Goal: Task Accomplishment & Management: Complete application form

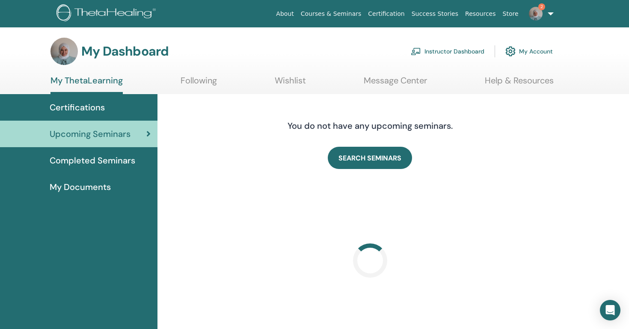
click at [455, 51] on link "Instructor Dashboard" at bounding box center [448, 51] width 74 height 19
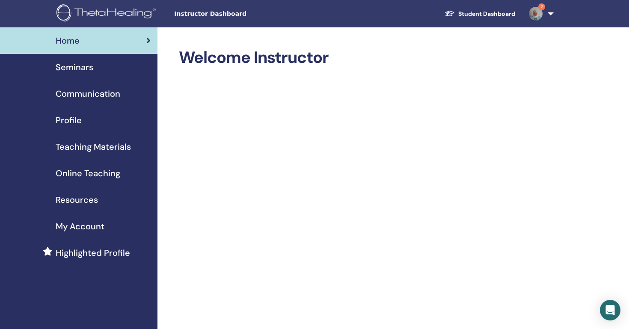
click at [80, 63] on span "Seminars" at bounding box center [75, 67] width 38 height 13
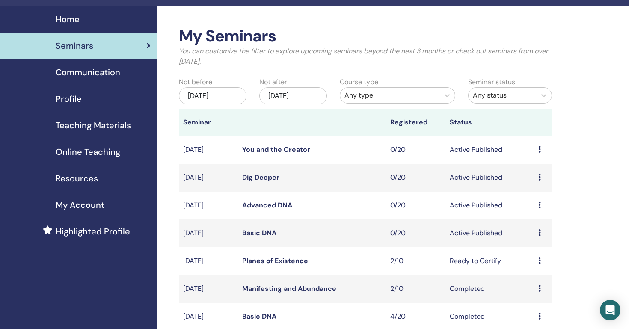
scroll to position [39, 0]
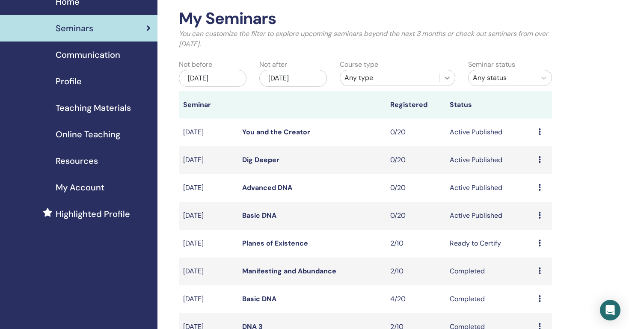
click at [447, 84] on div at bounding box center [447, 77] width 15 height 15
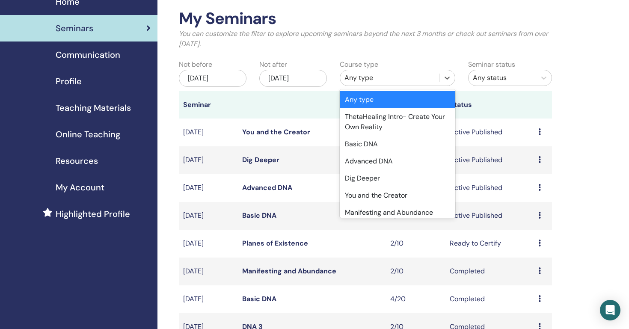
click at [380, 51] on div "My Seminars You can customize the filter to explore upcoming seminars beyond th…" at bounding box center [365, 32] width 386 height 47
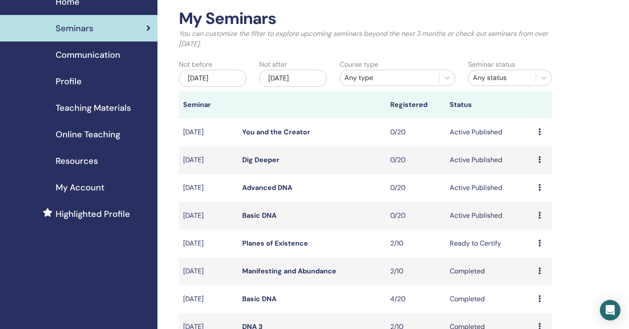
click at [234, 78] on div "May/21, 2025" at bounding box center [213, 78] width 68 height 17
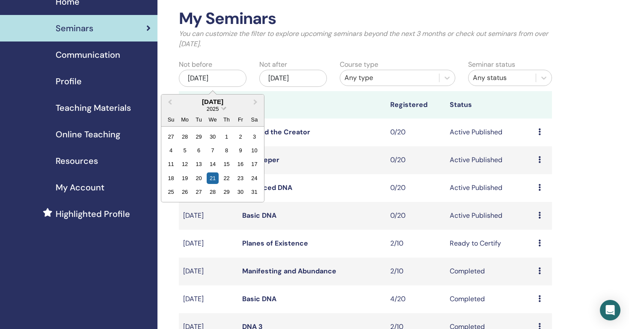
click at [215, 112] on span "2025" at bounding box center [212, 109] width 12 height 6
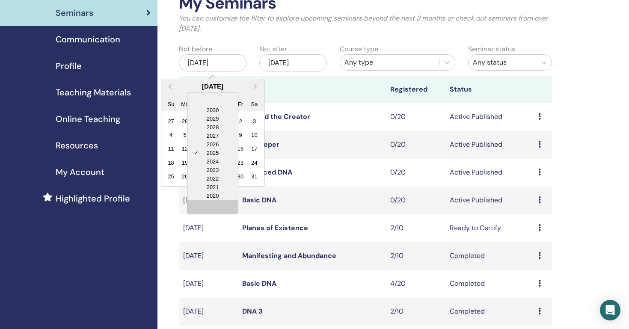
scroll to position [57, 0]
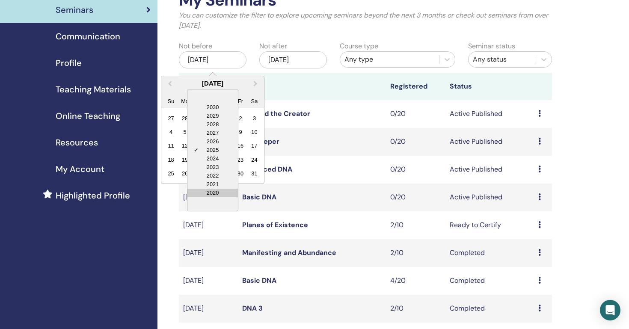
click at [219, 194] on div "2020" at bounding box center [212, 193] width 51 height 9
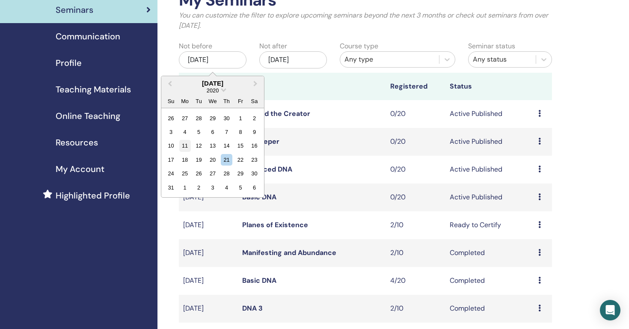
click at [187, 149] on div "11" at bounding box center [185, 146] width 12 height 12
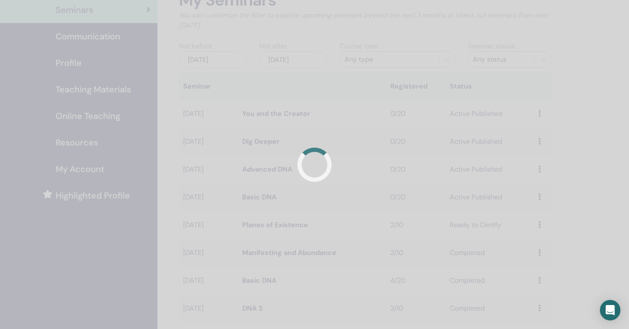
click at [416, 64] on div at bounding box center [314, 164] width 629 height 329
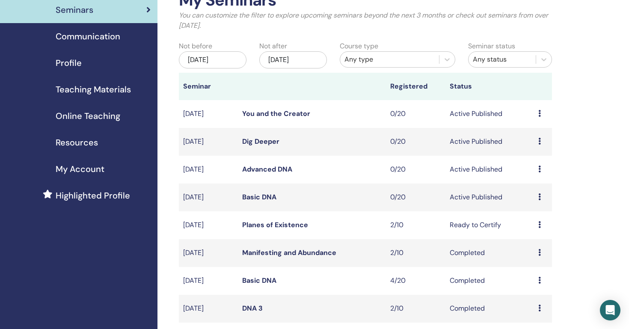
click at [416, 64] on div "Any type" at bounding box center [389, 60] width 99 height 14
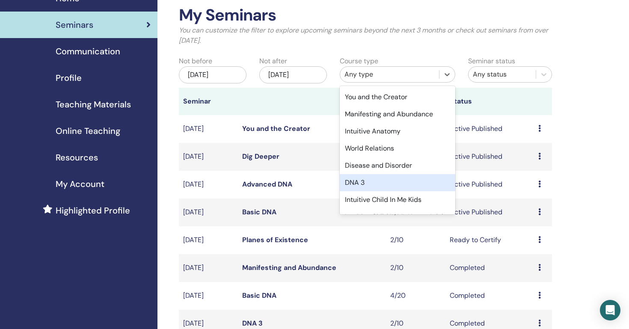
scroll to position [99, 0]
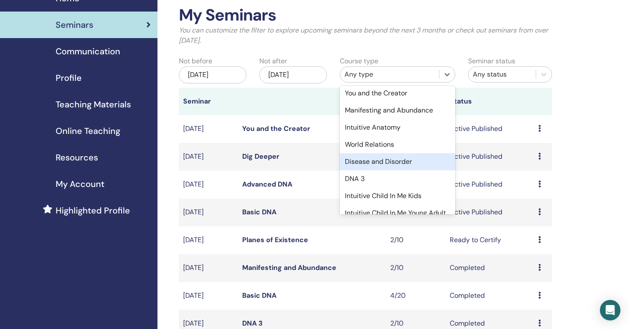
click at [412, 155] on div "Disease and Disorder" at bounding box center [398, 161] width 116 height 17
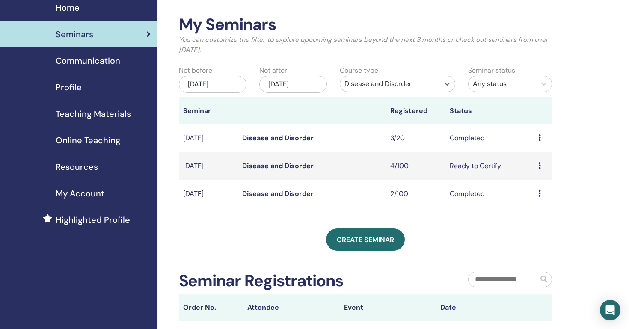
scroll to position [31, 0]
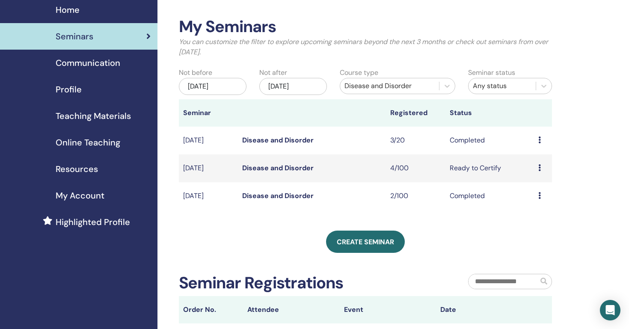
click at [301, 166] on link "Disease and Disorder" at bounding box center [277, 167] width 71 height 9
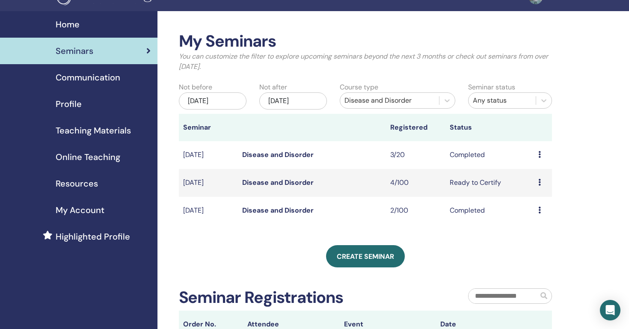
scroll to position [16, 0]
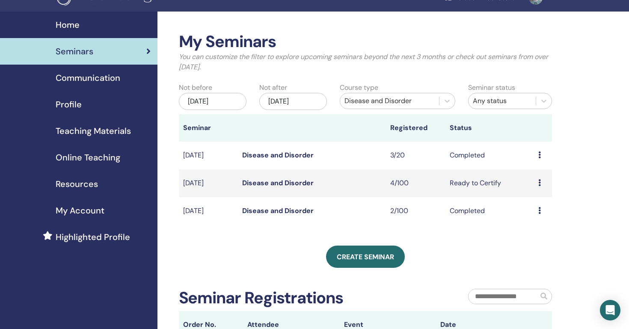
click at [265, 213] on link "Disease and Disorder" at bounding box center [277, 210] width 71 height 9
click at [261, 153] on link "Disease and Disorder" at bounding box center [277, 155] width 71 height 9
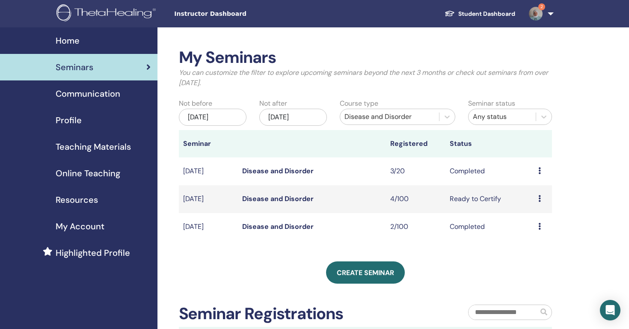
scroll to position [0, 0]
click at [80, 42] on div "Home" at bounding box center [79, 40] width 144 height 13
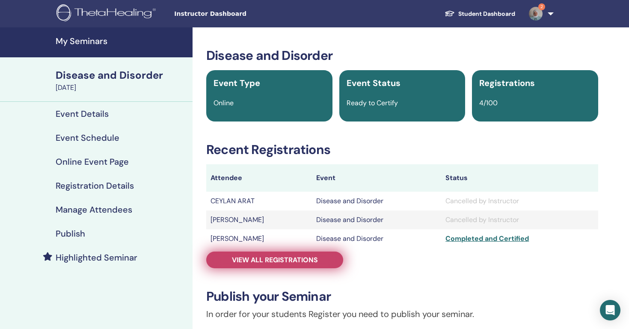
click at [288, 262] on span "View all registrations" at bounding box center [275, 260] width 86 height 9
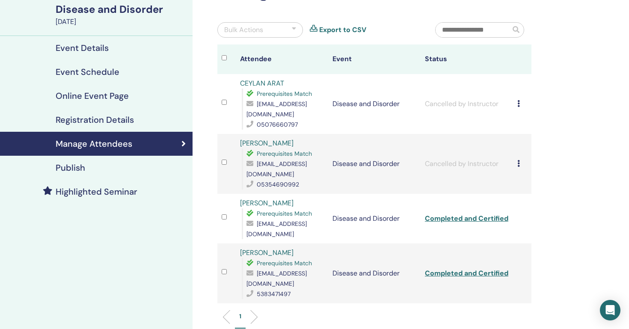
scroll to position [65, 0]
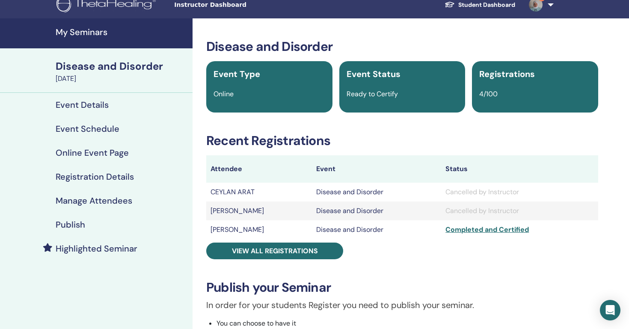
scroll to position [17, 0]
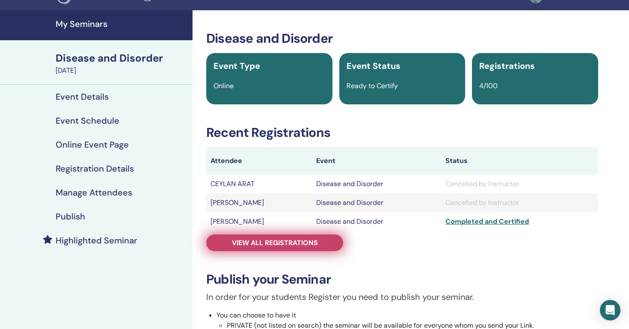
click at [327, 243] on link "View all registrations" at bounding box center [274, 243] width 137 height 17
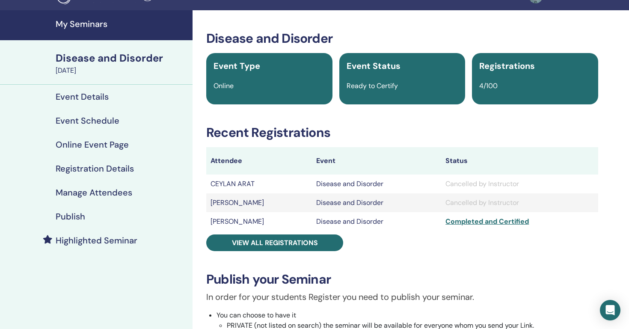
scroll to position [16, 0]
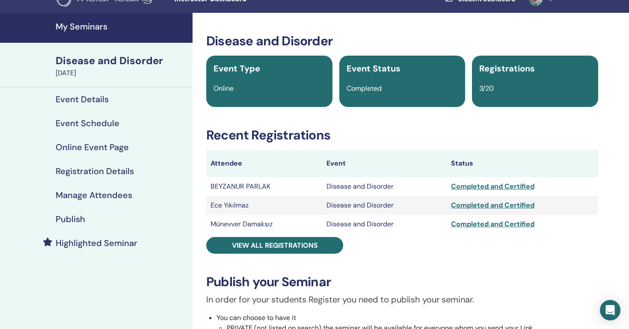
scroll to position [17, 0]
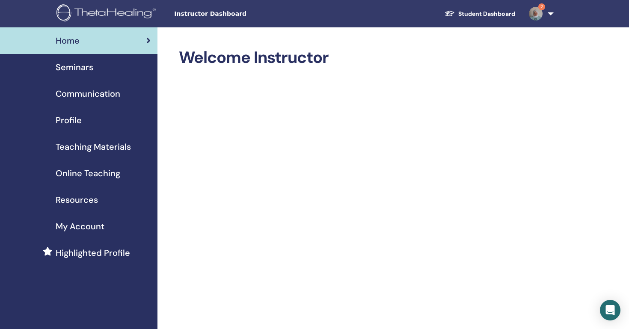
click at [83, 69] on span "Seminars" at bounding box center [75, 67] width 38 height 13
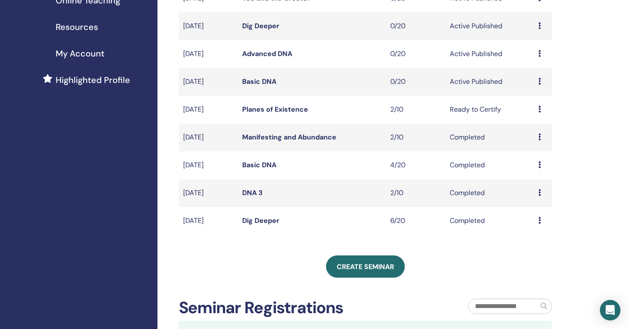
scroll to position [172, 0]
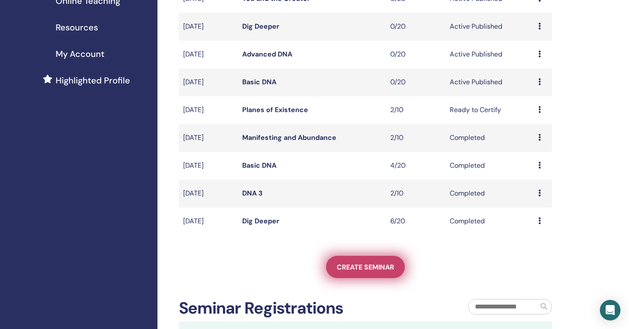
click at [341, 275] on link "Create seminar" at bounding box center [365, 267] width 79 height 22
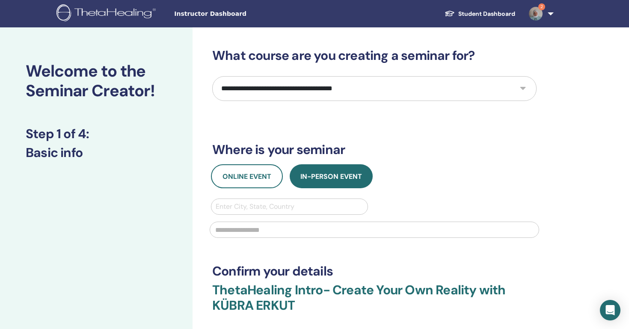
select select "*"
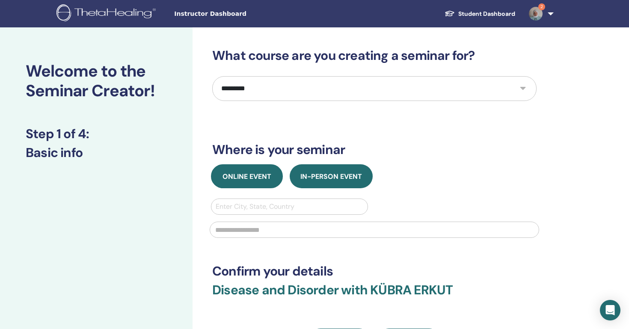
click at [260, 174] on span "Online Event" at bounding box center [247, 176] width 49 height 9
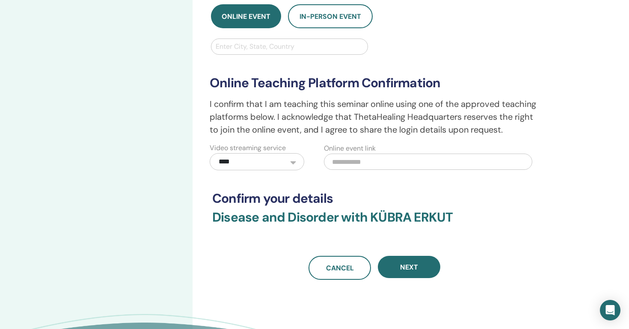
scroll to position [156, 0]
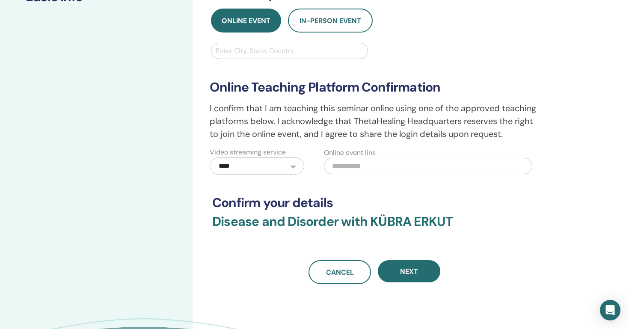
click at [353, 50] on div at bounding box center [290, 51] width 148 height 12
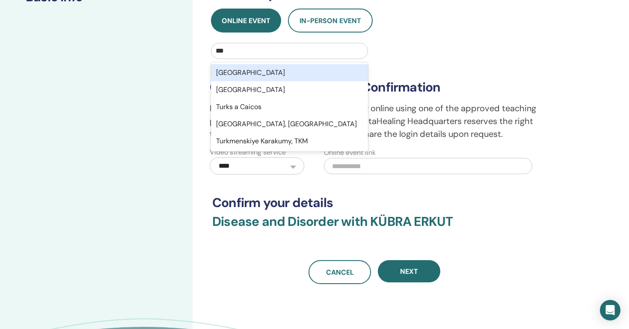
type input "****"
click at [237, 72] on div "[GEOGRAPHIC_DATA]" at bounding box center [289, 72] width 157 height 17
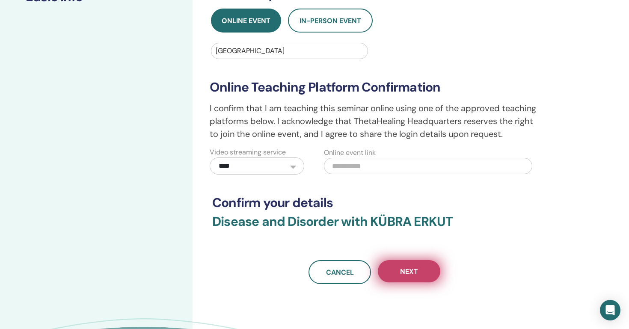
click at [413, 271] on span "Next" at bounding box center [409, 271] width 18 height 9
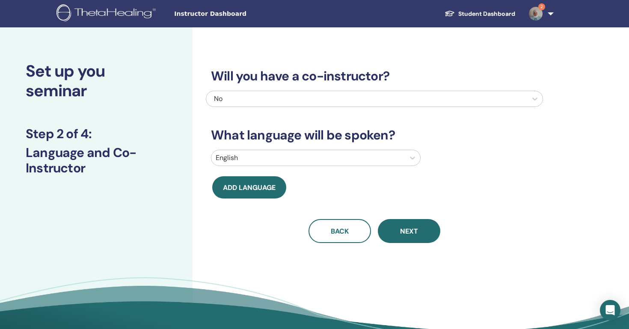
scroll to position [0, 0]
click at [362, 157] on div at bounding box center [308, 158] width 185 height 12
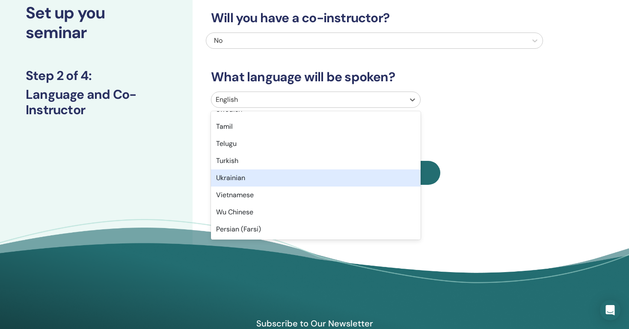
scroll to position [57, 0]
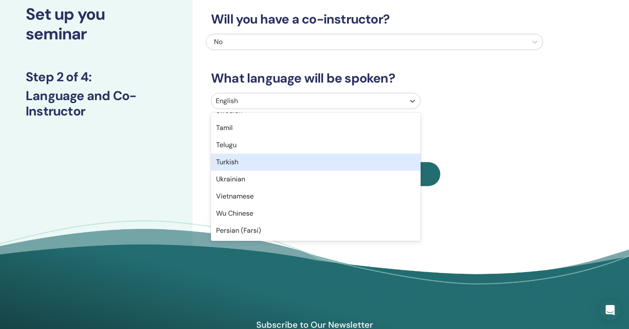
click at [317, 166] on div "Turkish" at bounding box center [316, 162] width 210 height 17
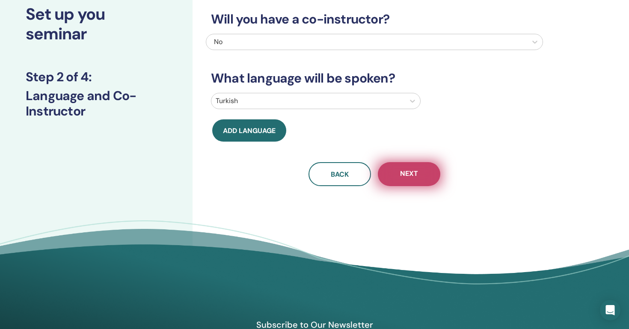
click at [408, 182] on button "Next" at bounding box center [409, 174] width 62 height 24
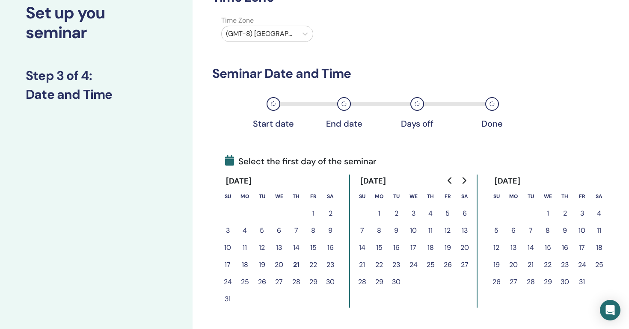
scroll to position [66, 0]
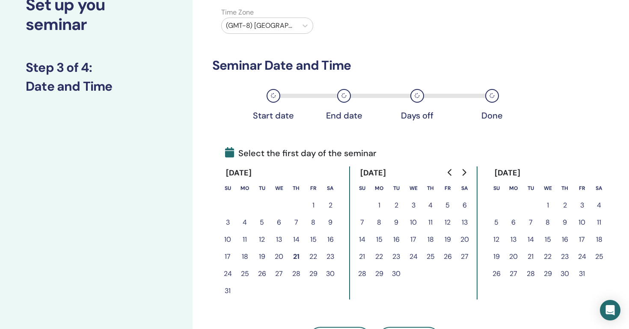
click at [294, 30] on div "(GMT-8) US/Alaska" at bounding box center [260, 25] width 76 height 15
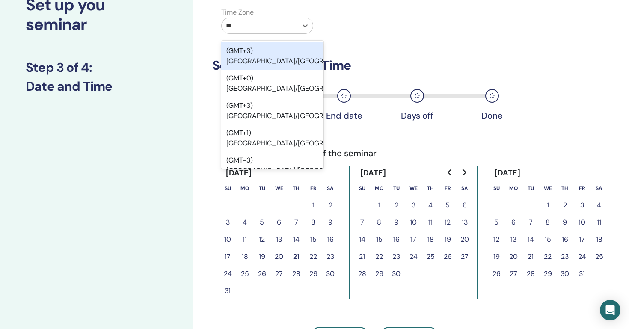
type input "***"
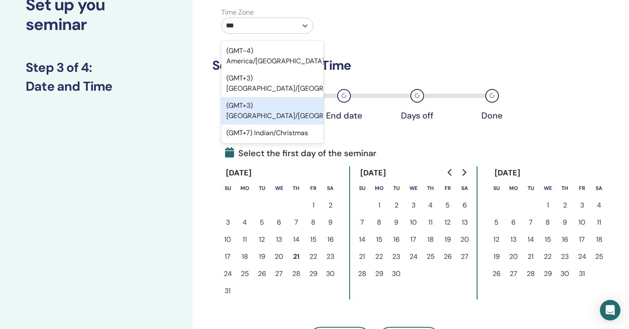
click at [286, 97] on div "(GMT+3) Europe/Istanbul" at bounding box center [272, 110] width 102 height 27
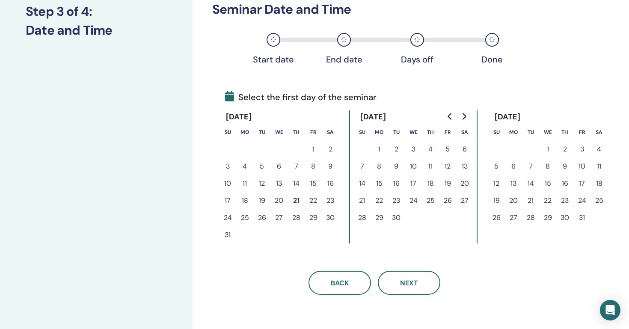
scroll to position [131, 0]
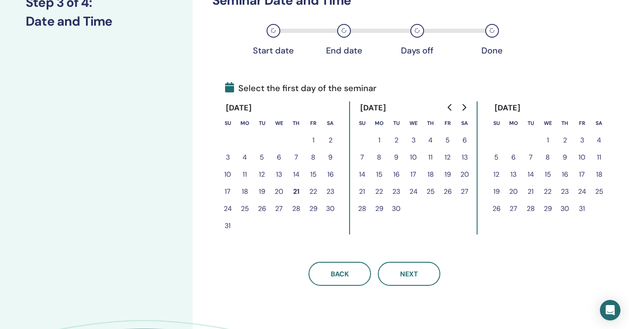
click at [315, 141] on button "1" at bounding box center [313, 140] width 17 height 17
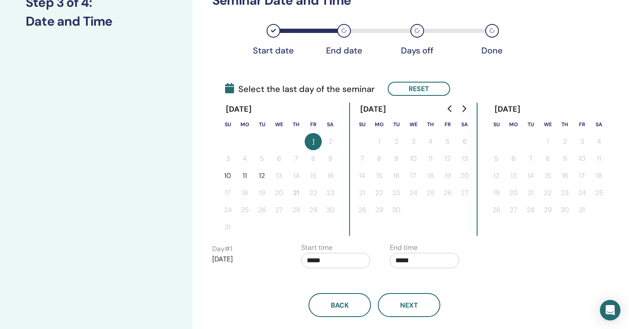
click at [229, 178] on button "10" at bounding box center [227, 175] width 17 height 17
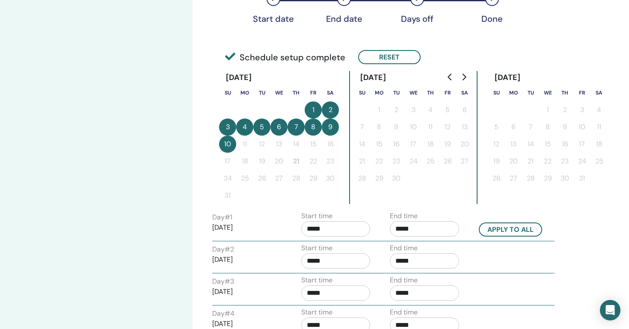
scroll to position [164, 0]
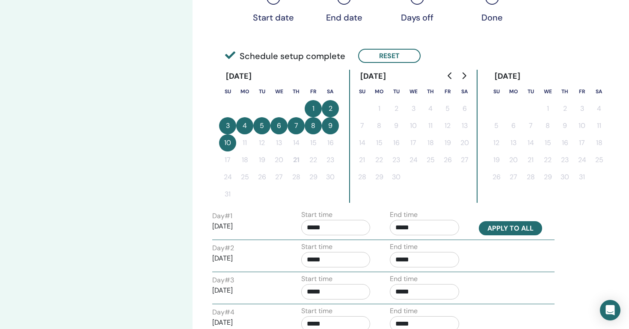
click at [505, 230] on button "Apply to all" at bounding box center [510, 228] width 63 height 14
click at [506, 226] on button "Apply to all" at bounding box center [510, 228] width 63 height 14
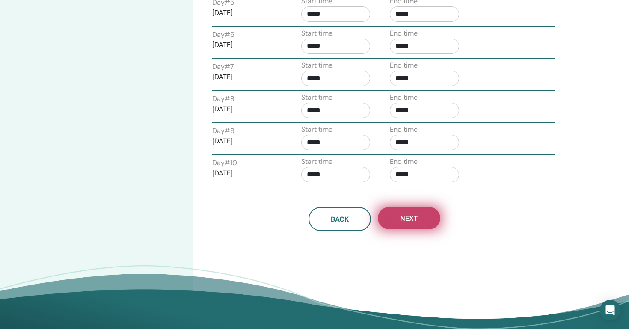
click at [425, 224] on button "Next" at bounding box center [409, 218] width 62 height 22
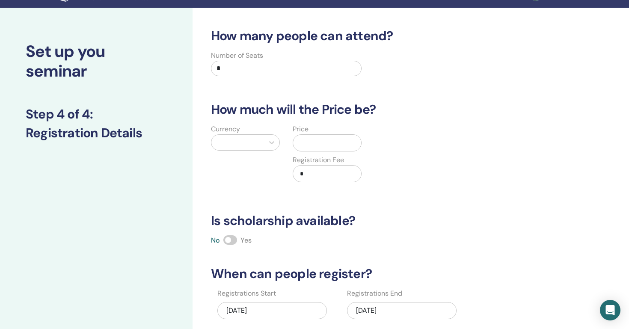
scroll to position [14, 0]
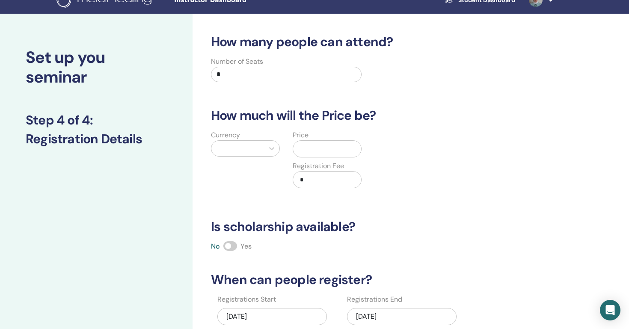
click at [320, 77] on input "*" at bounding box center [286, 74] width 151 height 15
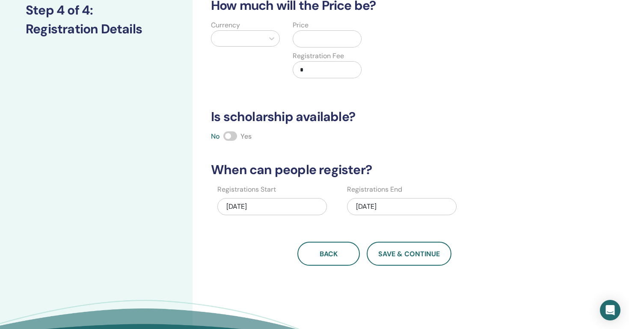
scroll to position [125, 0]
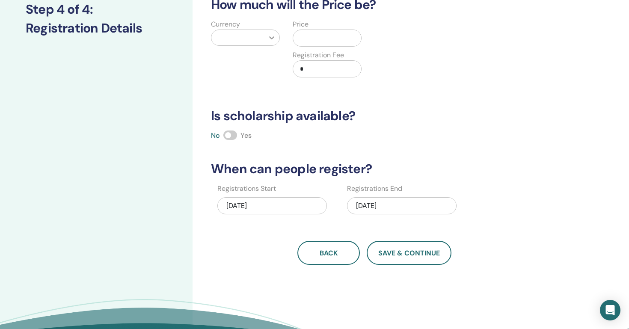
click at [273, 36] on icon at bounding box center [271, 37] width 9 height 9
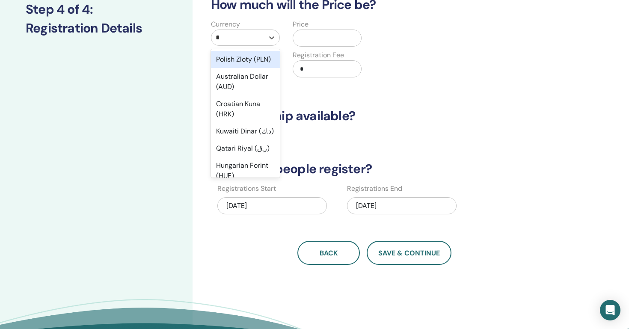
type input "**"
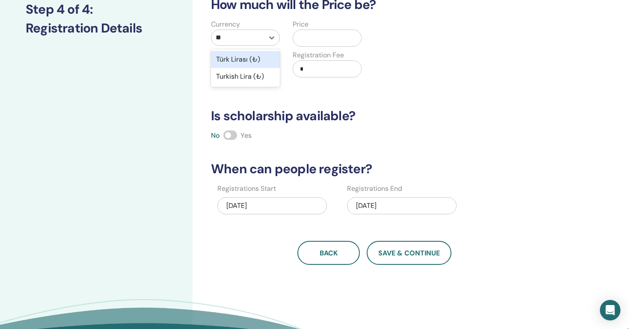
click at [238, 60] on div "Türk Lirası (₺)" at bounding box center [245, 59] width 69 height 17
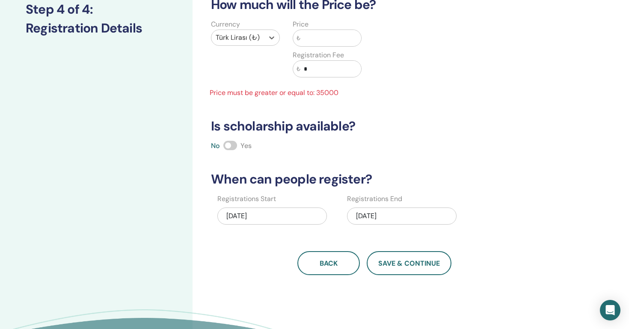
click at [319, 49] on div "Price ₺ Registration Fee ₺ *" at bounding box center [327, 53] width 82 height 68
click at [319, 42] on input "text" at bounding box center [330, 38] width 61 height 16
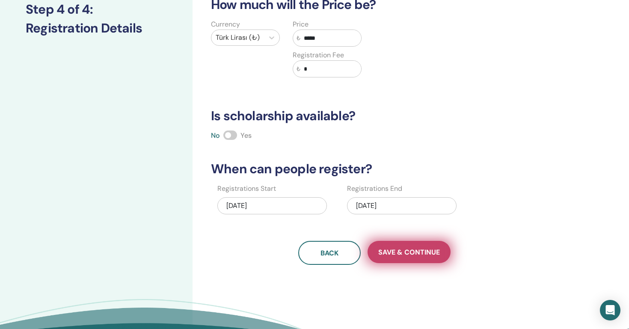
type input "*****"
click at [416, 261] on button "Save & Continue" at bounding box center [409, 252] width 83 height 22
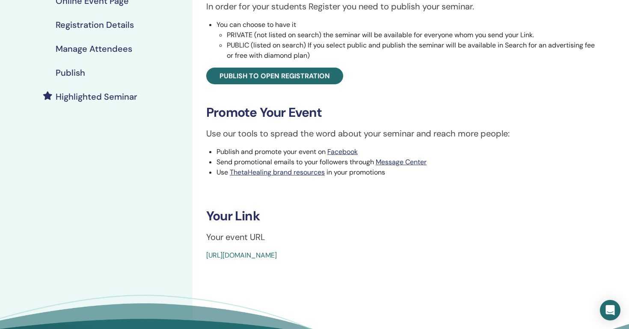
scroll to position [164, 0]
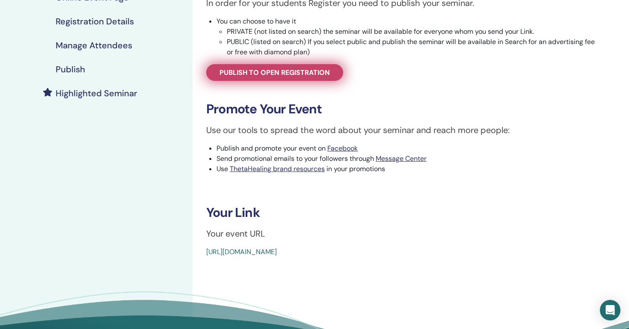
click at [306, 67] on link "Publish to open registration" at bounding box center [274, 72] width 137 height 17
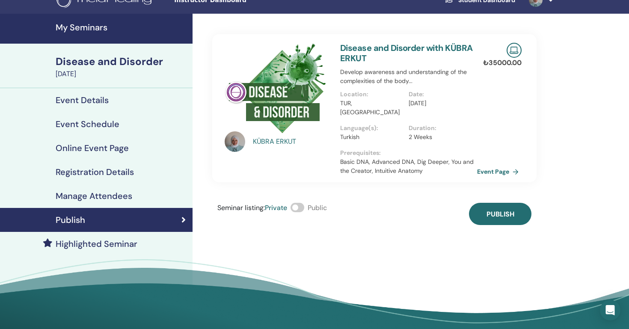
scroll to position [6, 0]
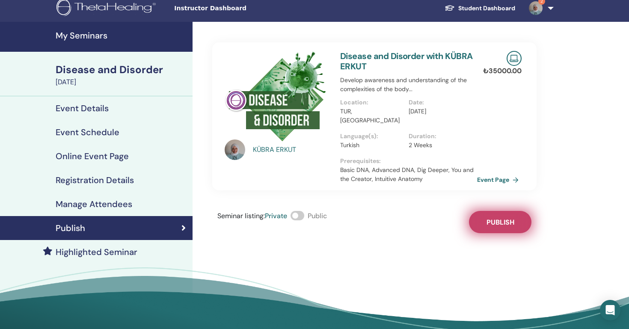
click at [503, 218] on span "Publish" at bounding box center [501, 222] width 28 height 9
click at [499, 173] on link "Event Page" at bounding box center [500, 179] width 45 height 13
click at [497, 173] on link "Event Page" at bounding box center [500, 179] width 45 height 13
click at [500, 173] on link "Event Page" at bounding box center [500, 179] width 45 height 13
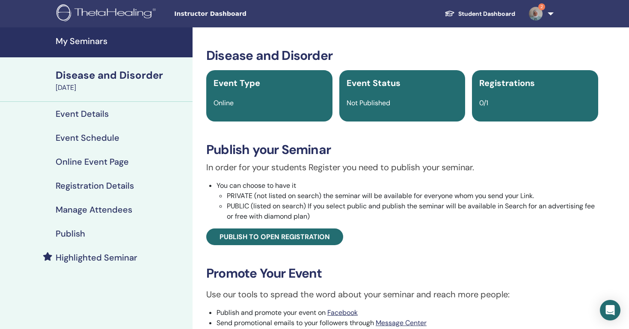
click at [100, 45] on h4 "My Seminars" at bounding box center [122, 41] width 132 height 10
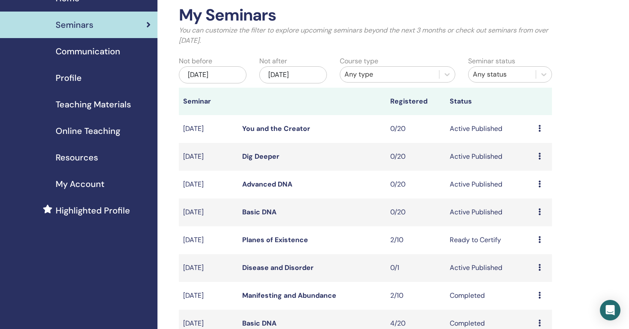
scroll to position [45, 0]
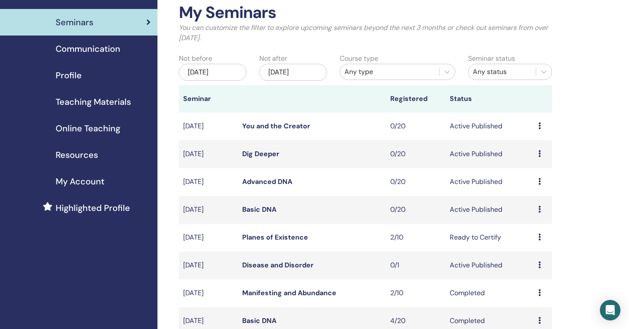
click at [541, 267] on div "Preview Edit Attendees Cancel" at bounding box center [542, 265] width 9 height 10
click at [537, 312] on p "Cancel" at bounding box center [536, 312] width 33 height 10
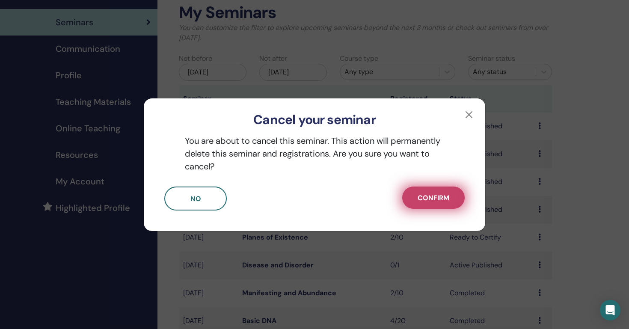
click at [418, 197] on span "Confirm" at bounding box center [434, 197] width 32 height 9
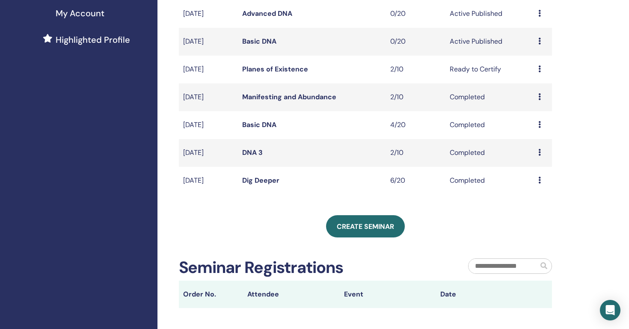
scroll to position [302, 0]
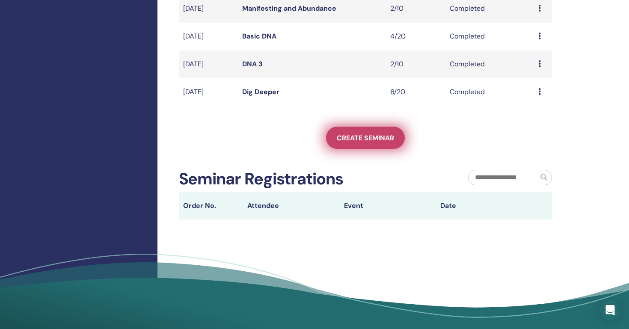
click at [349, 137] on span "Create seminar" at bounding box center [365, 138] width 57 height 9
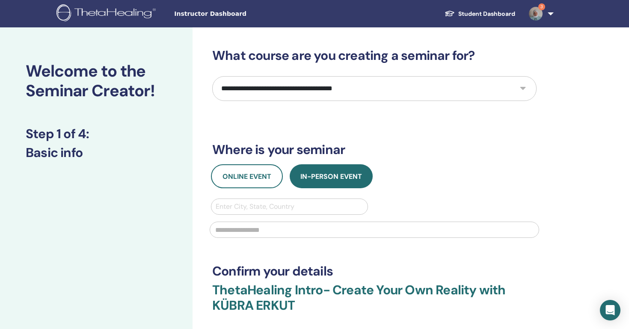
select select "*"
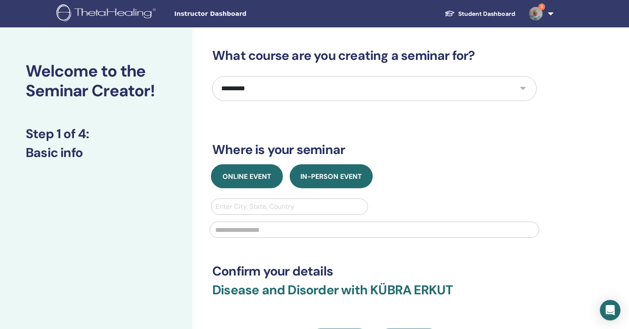
click at [266, 175] on span "Online Event" at bounding box center [247, 176] width 49 height 9
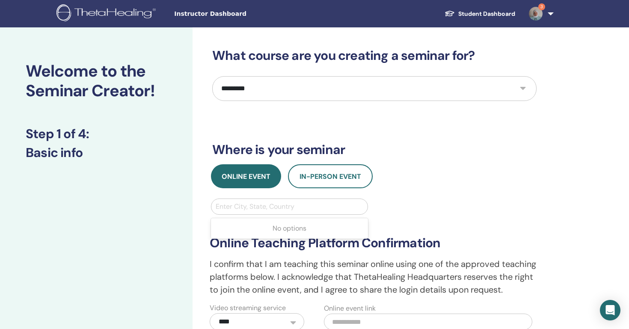
click at [273, 205] on div "Enter City, State, Country" at bounding box center [290, 207] width 148 height 10
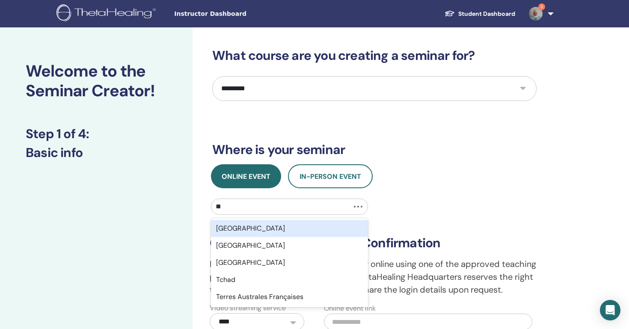
type input "***"
click at [246, 232] on div "[GEOGRAPHIC_DATA]" at bounding box center [289, 228] width 157 height 17
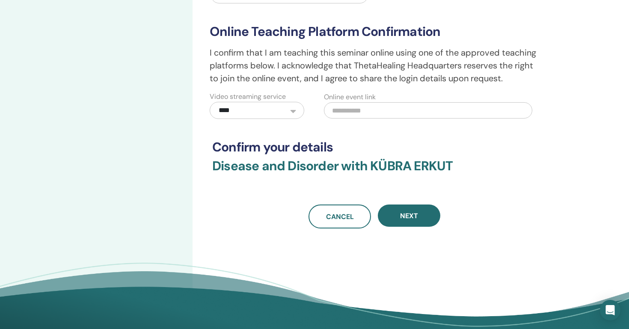
scroll to position [221, 0]
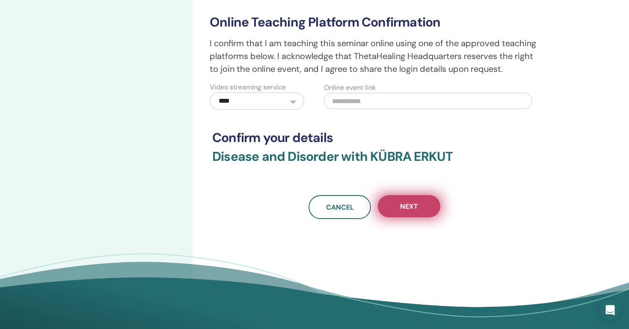
click at [404, 213] on button "Next" at bounding box center [409, 206] width 62 height 22
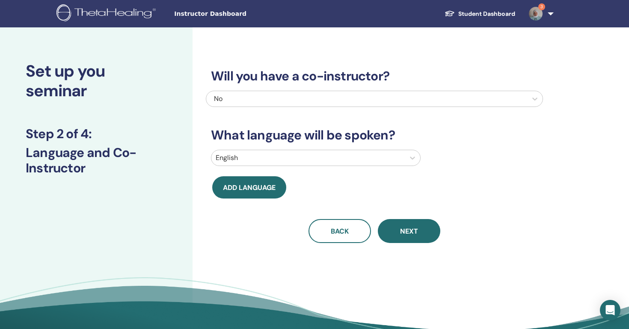
scroll to position [0, 0]
click at [348, 163] on div at bounding box center [308, 158] width 185 height 12
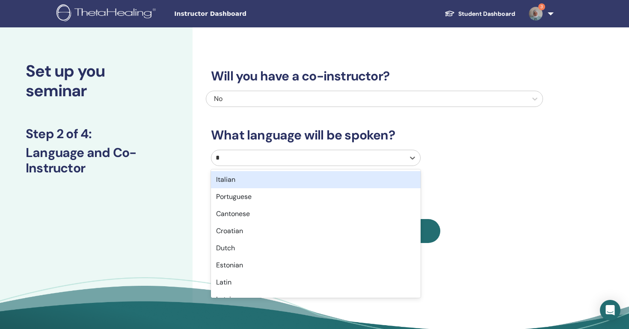
type input "**"
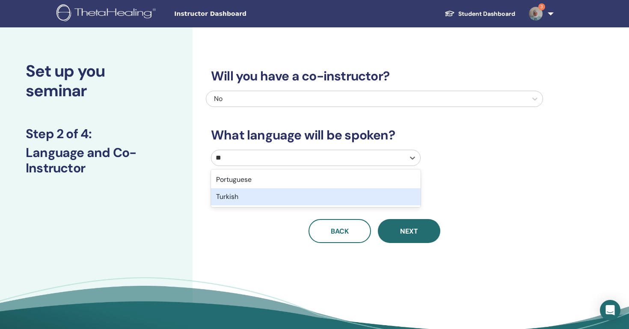
click at [261, 196] on div "Turkish" at bounding box center [316, 196] width 210 height 17
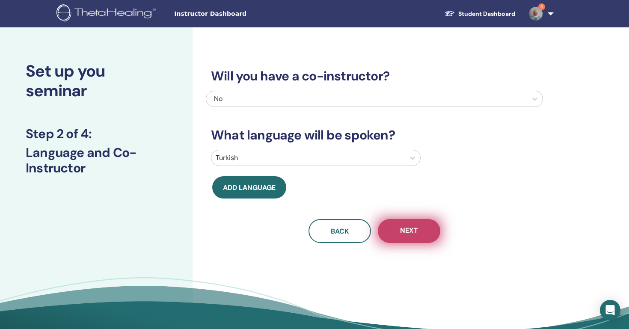
click at [410, 228] on span "Next" at bounding box center [409, 231] width 18 height 11
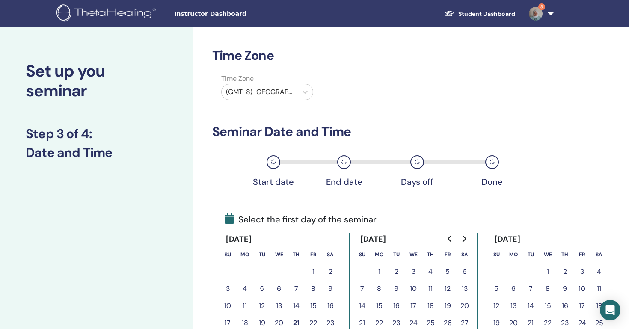
click at [295, 94] on div "(GMT-8) [GEOGRAPHIC_DATA]/[US_STATE]" at bounding box center [260, 91] width 76 height 15
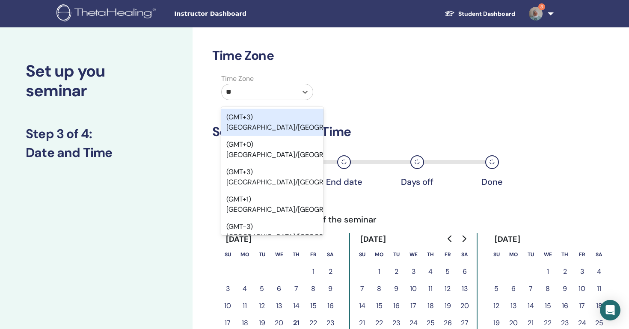
type input "***"
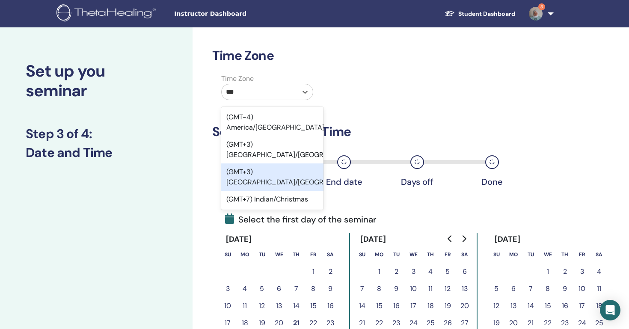
click at [276, 163] on div "(GMT+3) [GEOGRAPHIC_DATA]/[GEOGRAPHIC_DATA]" at bounding box center [272, 176] width 102 height 27
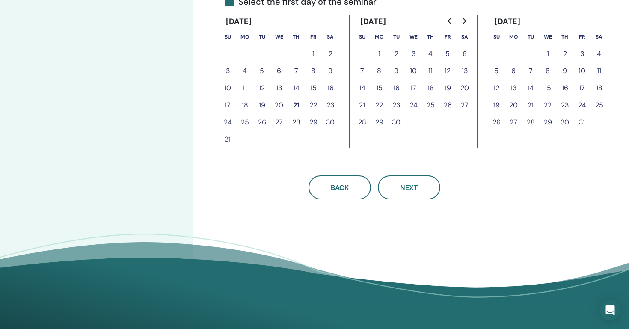
scroll to position [217, 0]
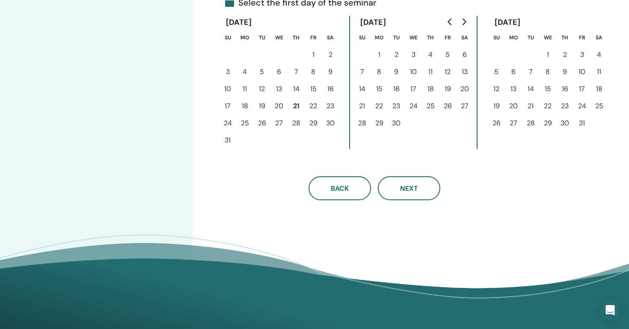
click at [298, 106] on button "21" at bounding box center [296, 106] width 17 height 17
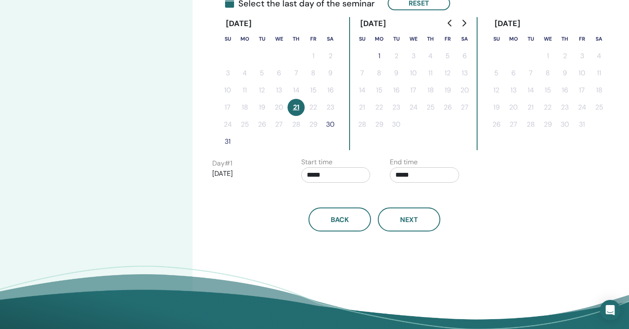
click at [329, 121] on button "30" at bounding box center [330, 124] width 17 height 17
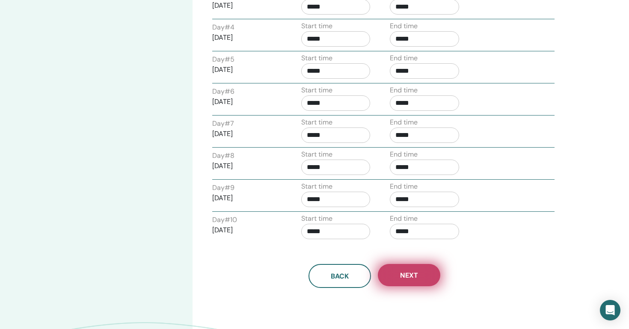
click at [427, 268] on button "Next" at bounding box center [409, 275] width 62 height 22
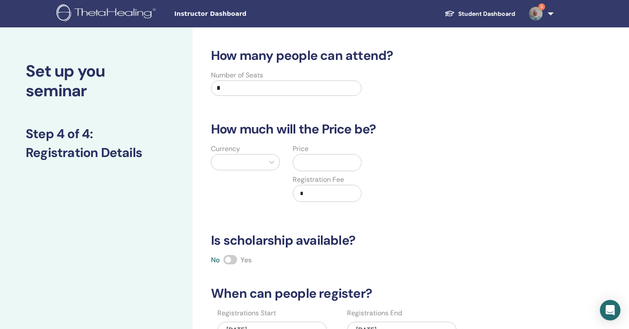
scroll to position [0, 0]
click at [254, 161] on div at bounding box center [238, 162] width 44 height 12
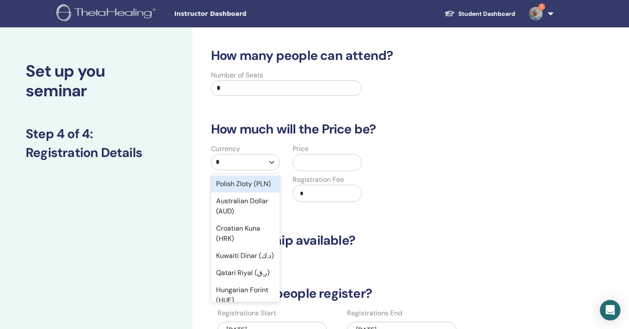
type input "**"
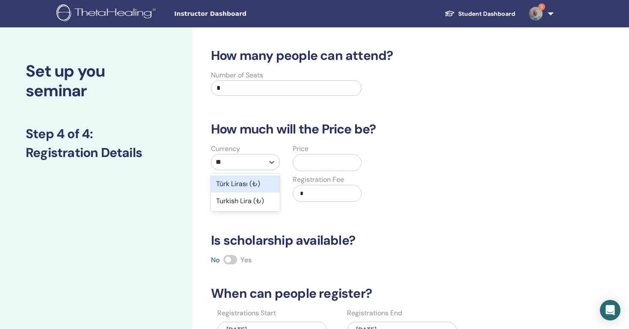
click at [247, 189] on div "Türk Lirası (₺)" at bounding box center [245, 183] width 69 height 17
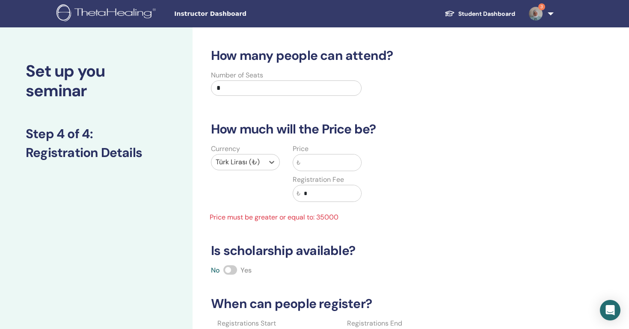
click at [316, 165] on input "text" at bounding box center [330, 162] width 61 height 16
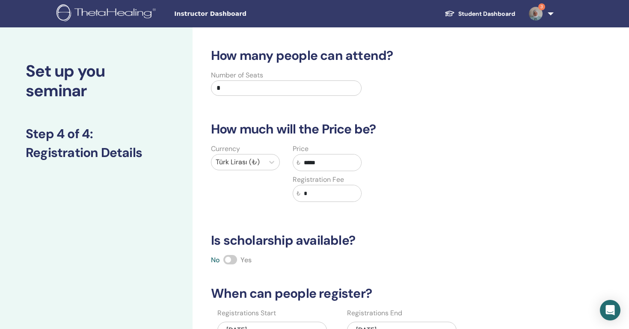
type input "*****"
click at [435, 219] on div "How many people can attend? Number of Seats * How much will the Price be? Curre…" at bounding box center [374, 219] width 337 height 342
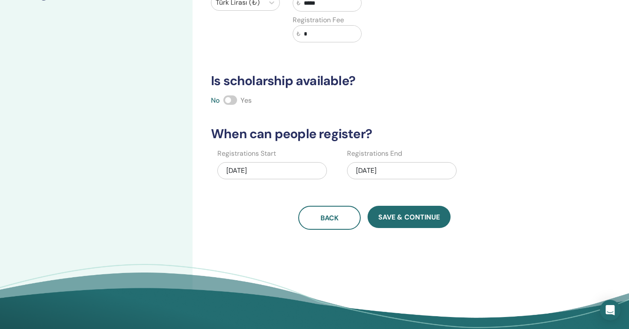
scroll to position [161, 0]
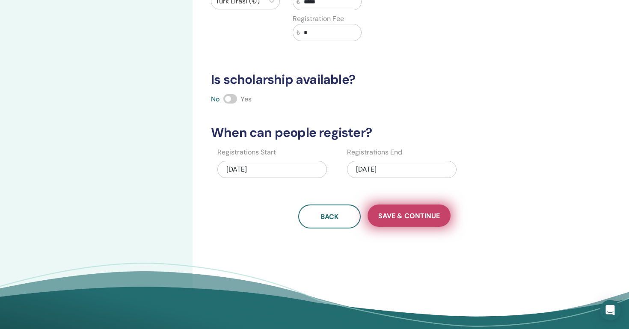
click at [405, 211] on span "Save & Continue" at bounding box center [409, 215] width 62 height 9
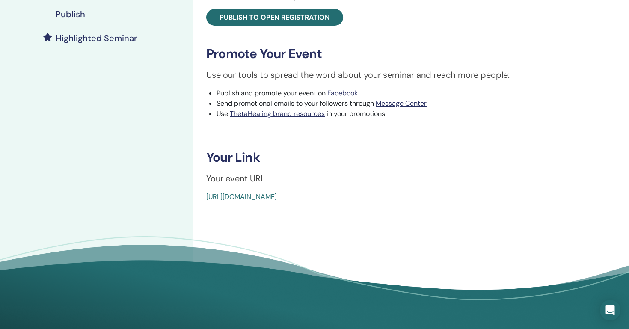
scroll to position [220, 0]
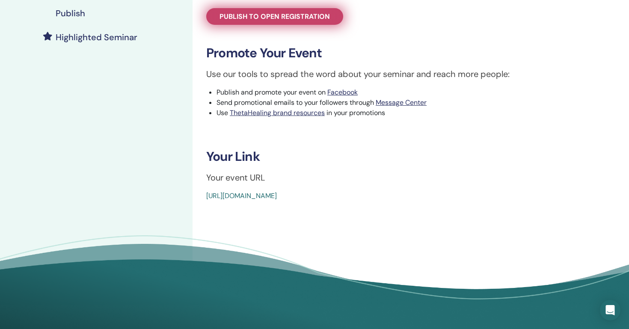
click at [300, 21] on span "Publish to open registration" at bounding box center [275, 16] width 110 height 9
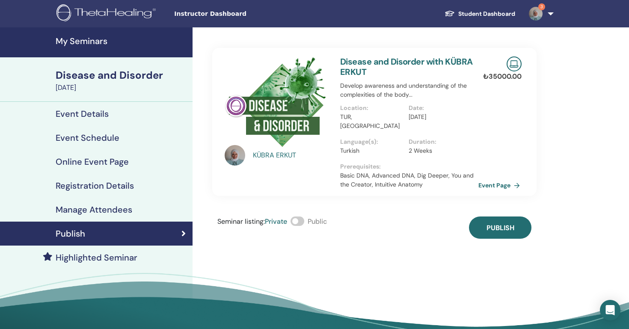
click at [503, 179] on link "Event Page" at bounding box center [500, 185] width 45 height 13
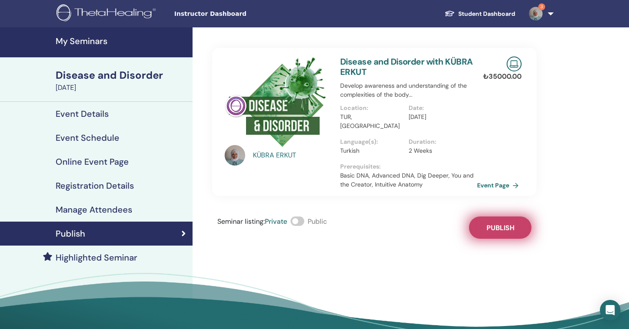
click at [498, 223] on span "Publish" at bounding box center [501, 227] width 28 height 9
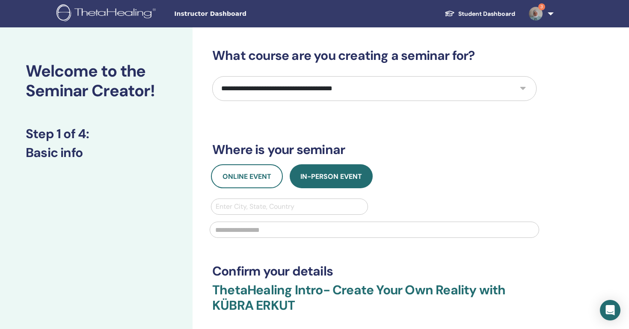
click at [229, 15] on span "Instructor Dashboard" at bounding box center [238, 13] width 128 height 9
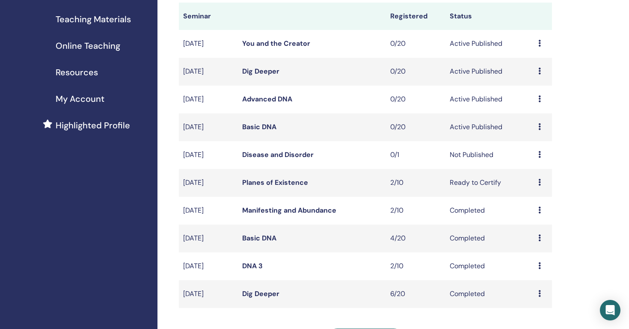
scroll to position [131, 0]
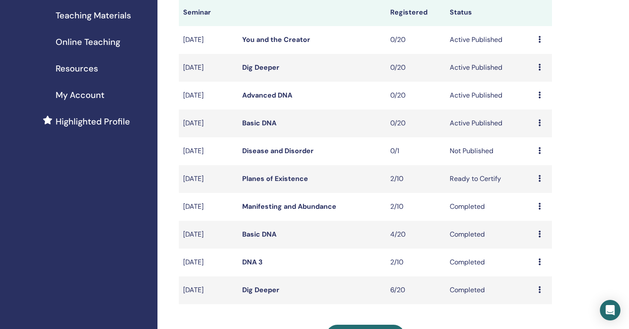
click at [539, 152] on icon at bounding box center [539, 150] width 3 height 7
click at [440, 152] on td "0/1" at bounding box center [415, 151] width 59 height 28
click at [303, 151] on link "Disease and Disorder" at bounding box center [277, 150] width 71 height 9
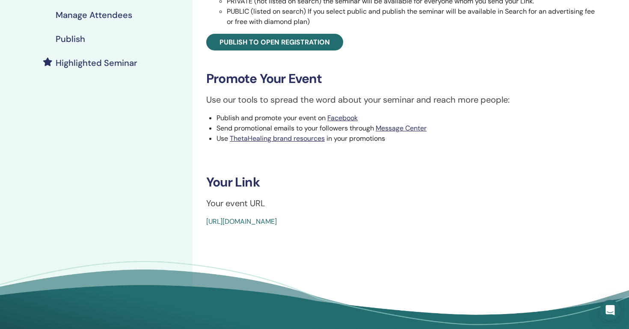
scroll to position [185, 0]
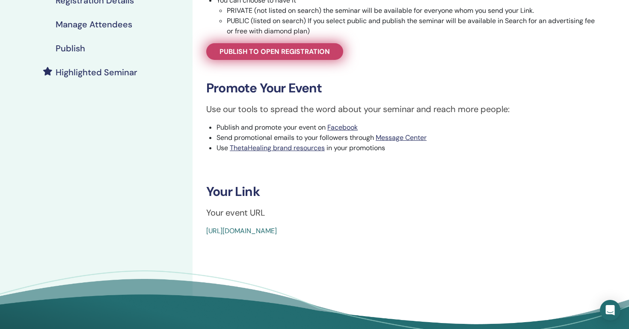
click at [312, 48] on span "Publish to open registration" at bounding box center [275, 51] width 110 height 9
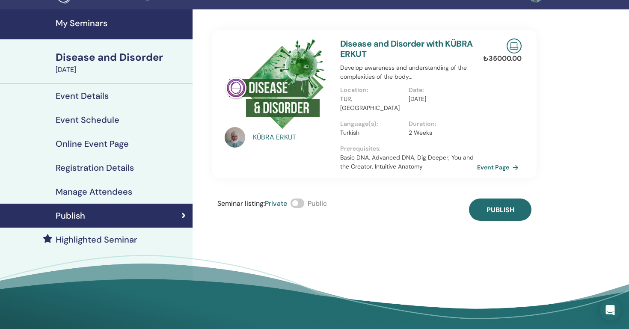
scroll to position [13, 0]
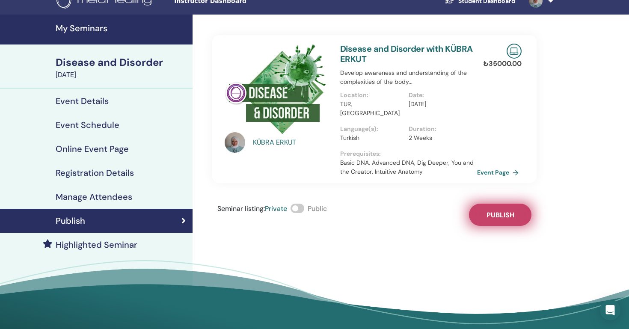
click at [502, 211] on span "Publish" at bounding box center [501, 215] width 28 height 9
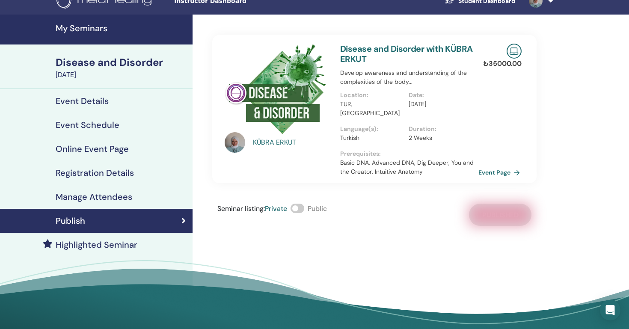
click at [487, 166] on link "Event Page" at bounding box center [500, 172] width 45 height 13
click at [89, 23] on h4 "My Seminars" at bounding box center [122, 28] width 132 height 10
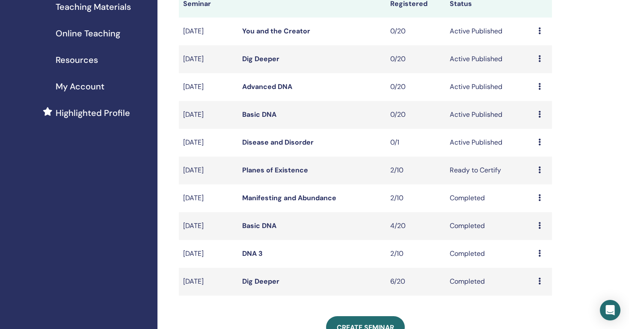
scroll to position [141, 0]
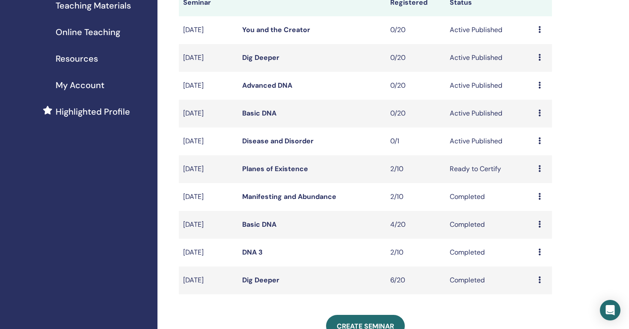
click at [265, 142] on link "Disease and Disorder" at bounding box center [277, 141] width 71 height 9
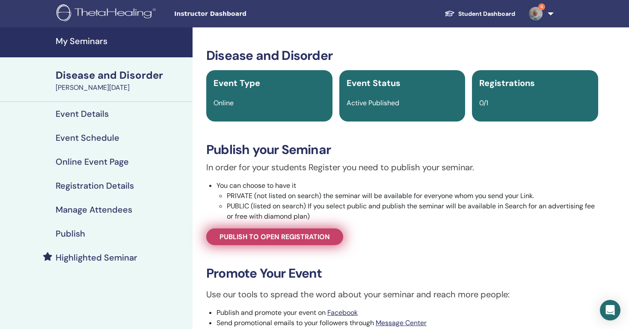
click at [282, 238] on span "Publish to open registration" at bounding box center [275, 236] width 110 height 9
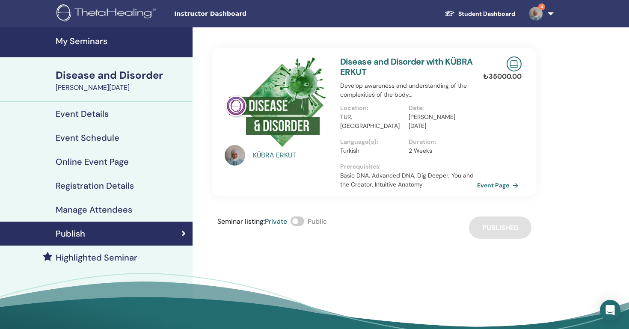
click at [95, 115] on h4 "Event Details" at bounding box center [82, 114] width 53 height 10
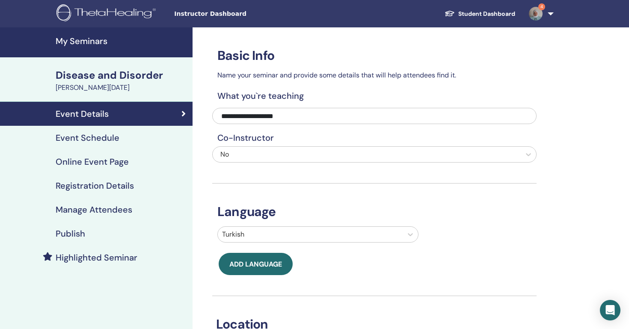
click at [95, 167] on link "Online Event Page" at bounding box center [96, 162] width 193 height 24
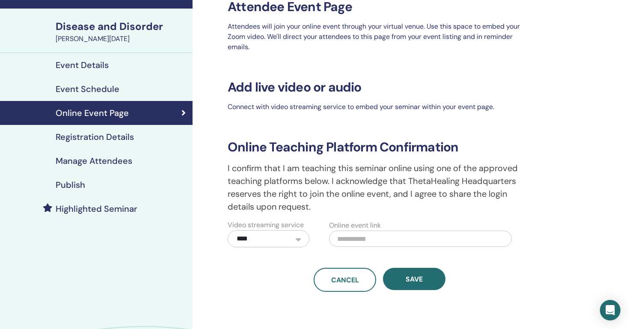
scroll to position [20, 0]
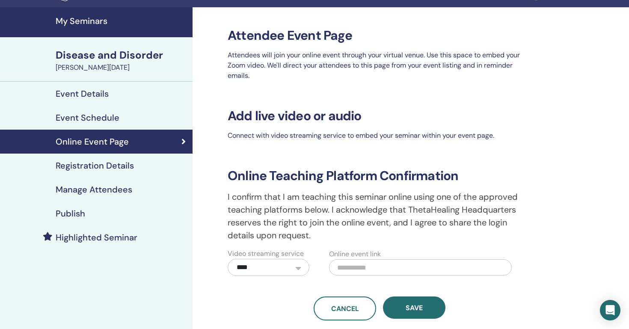
click at [107, 170] on h4 "Registration Details" at bounding box center [95, 165] width 78 height 10
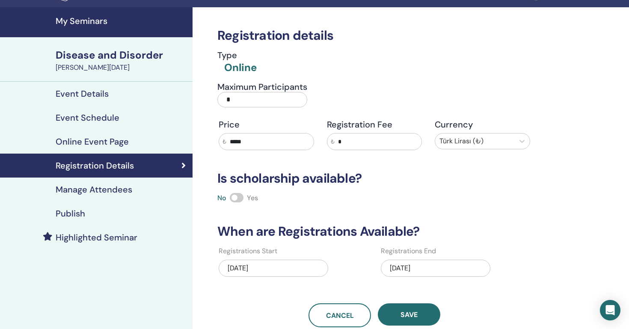
click at [270, 97] on input "*" at bounding box center [262, 99] width 90 height 15
type input "**"
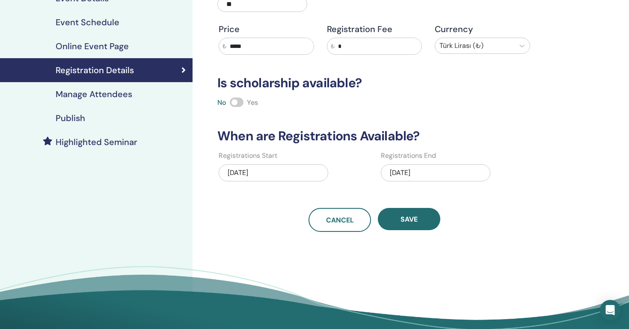
scroll to position [119, 0]
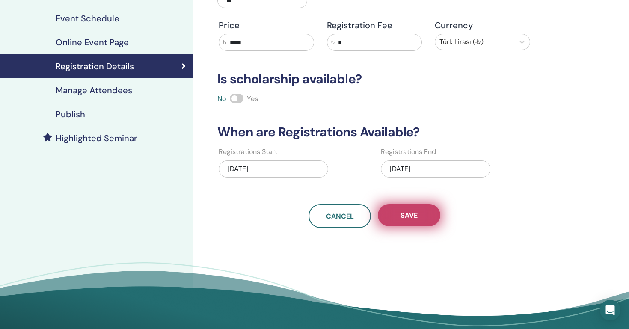
click at [393, 222] on button "Save" at bounding box center [409, 215] width 62 height 22
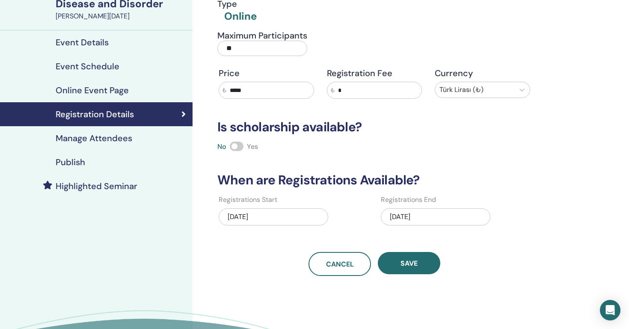
scroll to position [78, 0]
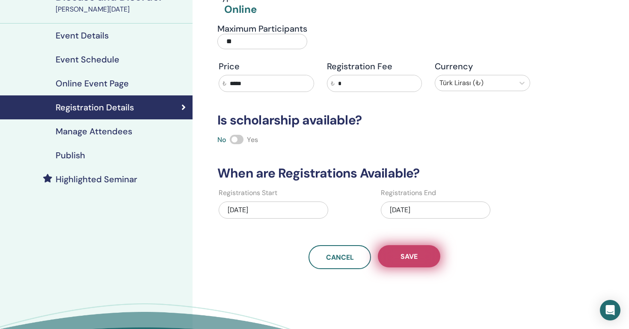
click at [401, 262] on button "Save" at bounding box center [409, 256] width 62 height 22
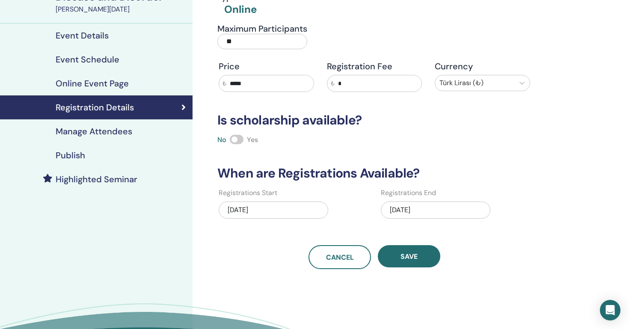
click at [77, 161] on link "Publish" at bounding box center [96, 155] width 193 height 24
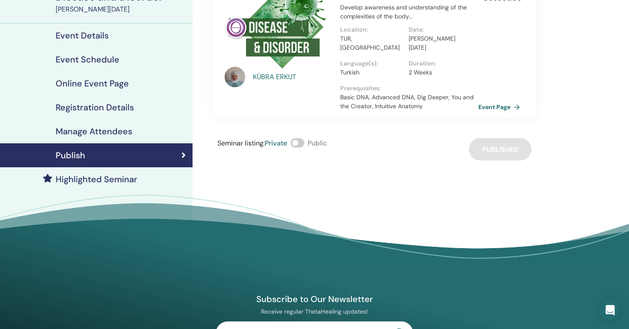
click at [488, 101] on link "Event Page" at bounding box center [500, 107] width 45 height 13
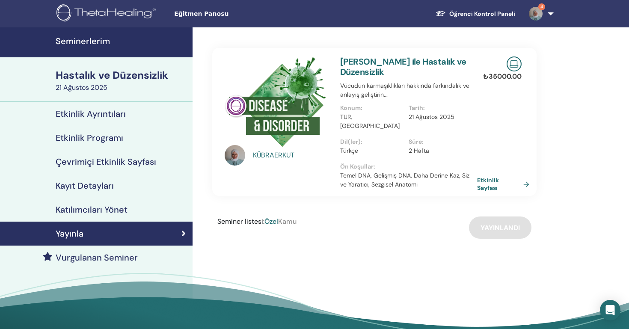
click at [86, 40] on h4 "Seminerlerim" at bounding box center [122, 41] width 132 height 10
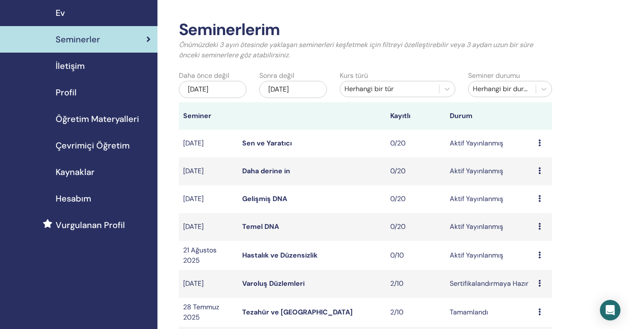
scroll to position [31, 0]
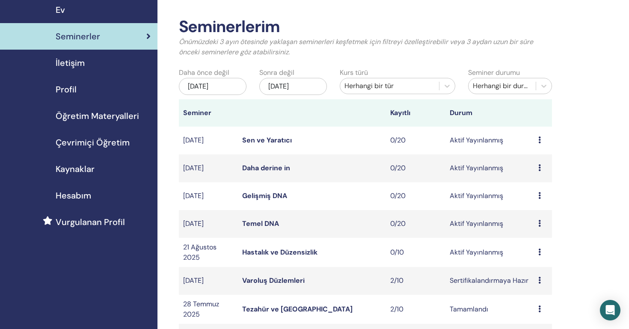
click at [261, 221] on link "Temel DNA" at bounding box center [260, 223] width 37 height 9
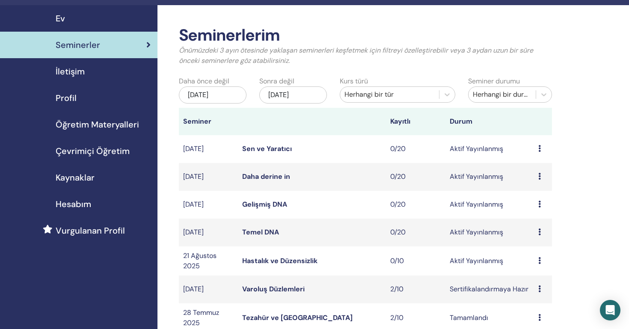
scroll to position [23, 0]
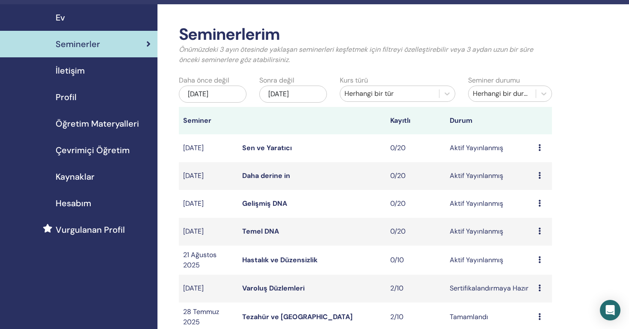
click at [541, 259] on div "Önizleme Düzenle Katılımcılar İptal" at bounding box center [542, 260] width 9 height 10
click at [532, 277] on link "Düzenle" at bounding box center [532, 279] width 25 height 9
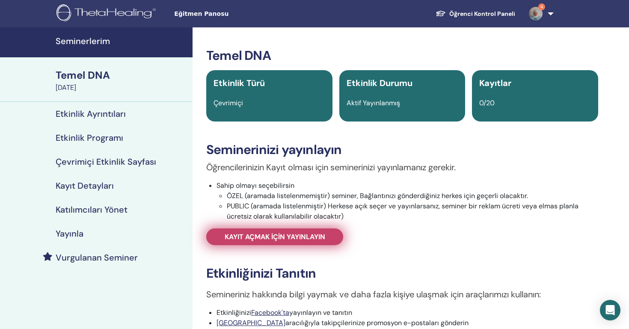
click at [261, 233] on span "KAYIT AÇMAK İÇİN YAYINLAYIN" at bounding box center [275, 236] width 101 height 9
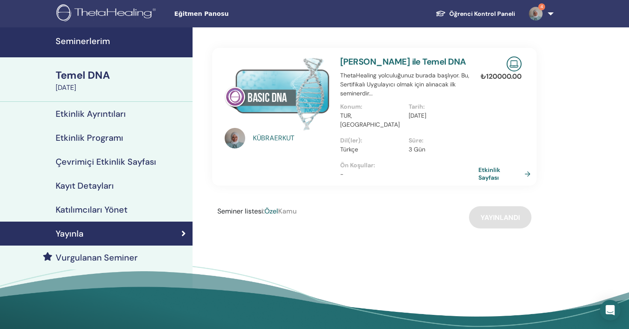
click at [489, 166] on link "Etkinlik Sayfası" at bounding box center [506, 173] width 56 height 15
click at [487, 169] on link "Etkinlik Sayfası" at bounding box center [506, 173] width 56 height 15
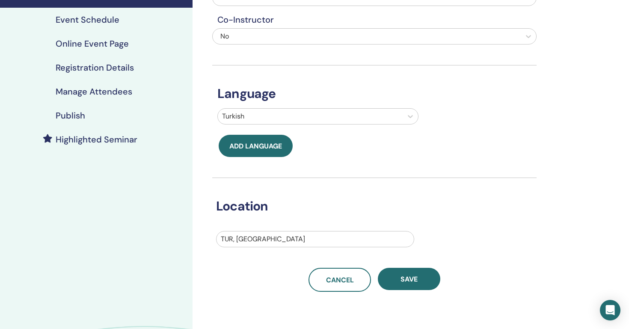
scroll to position [121, 0]
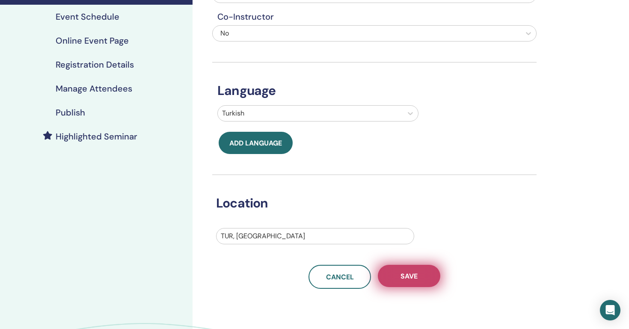
click at [406, 278] on span "Save" at bounding box center [409, 276] width 17 height 9
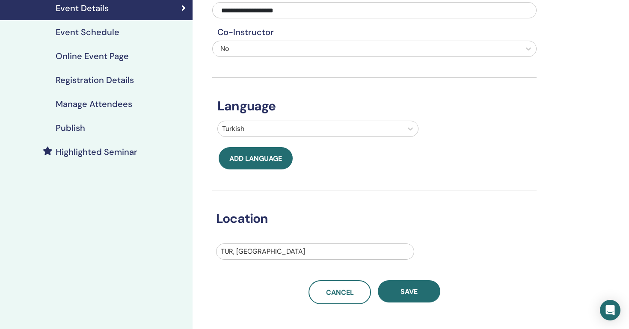
scroll to position [110, 0]
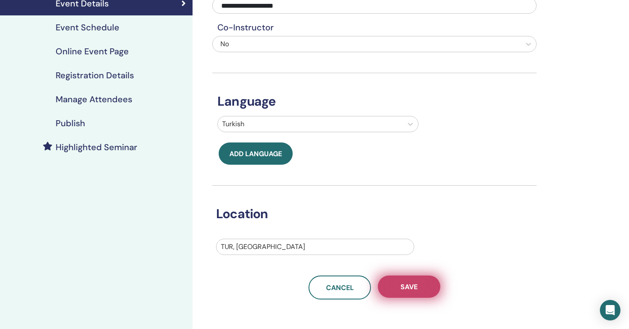
click at [404, 283] on span "Save" at bounding box center [409, 286] width 17 height 9
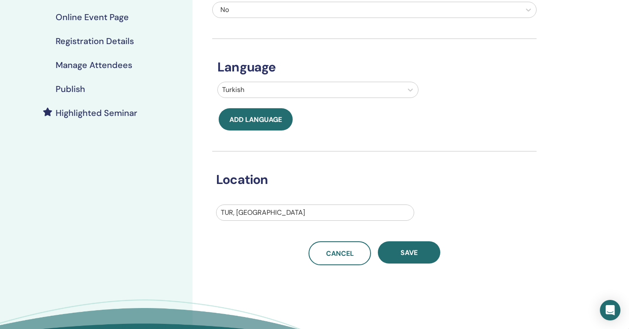
scroll to position [146, 0]
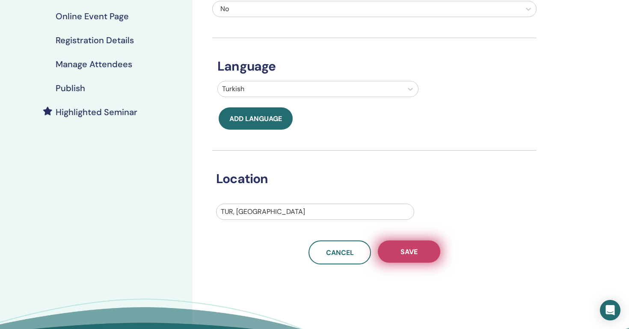
click at [412, 258] on button "Save" at bounding box center [409, 252] width 62 height 22
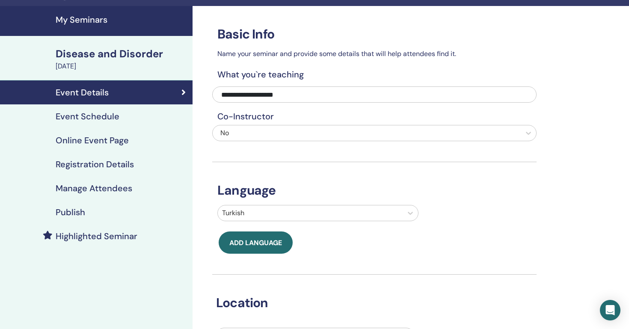
scroll to position [27, 0]
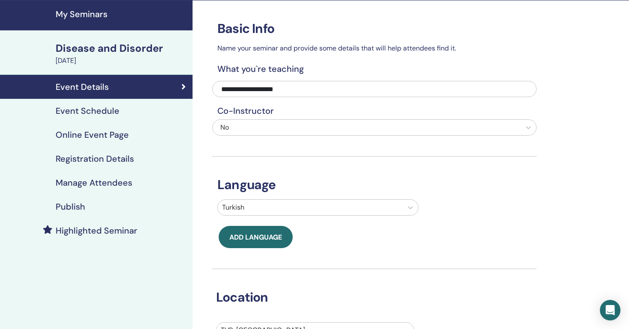
click at [96, 136] on h4 "Online Event Page" at bounding box center [92, 135] width 73 height 10
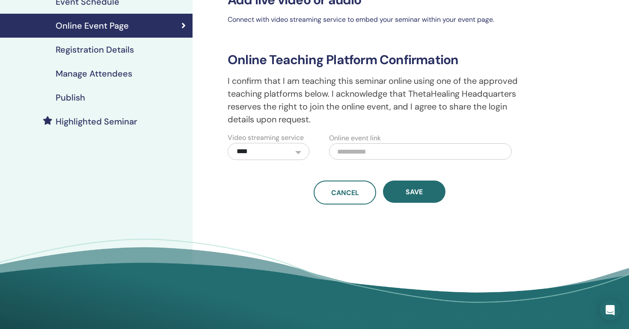
scroll to position [116, 0]
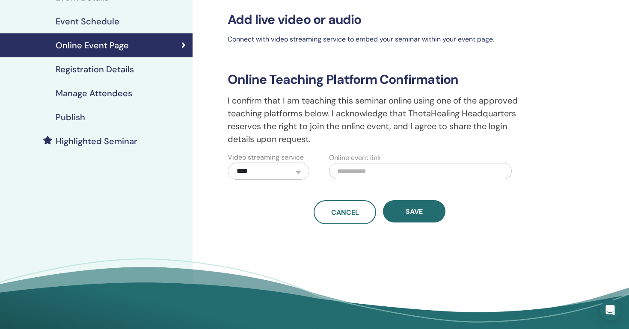
click at [85, 77] on link "Registration Details" at bounding box center [96, 69] width 193 height 24
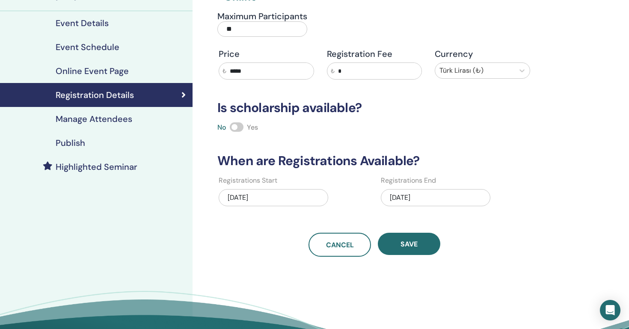
scroll to position [89, 0]
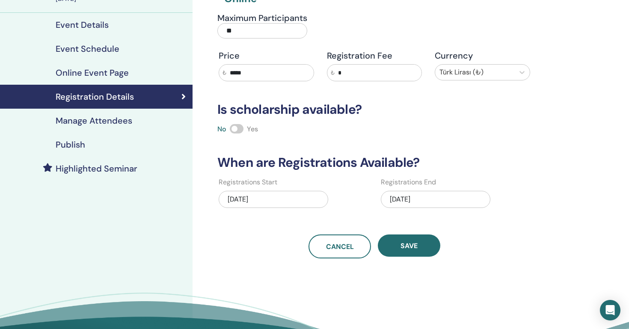
click at [115, 119] on h4 "Manage Attendees" at bounding box center [94, 121] width 77 height 10
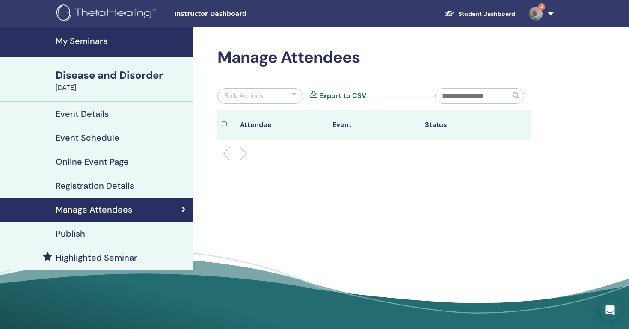
click at [102, 233] on div "Publish" at bounding box center [96, 234] width 179 height 10
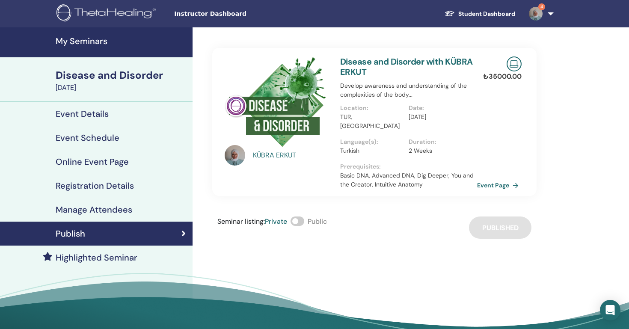
click at [113, 140] on h4 "Event Schedule" at bounding box center [88, 138] width 64 height 10
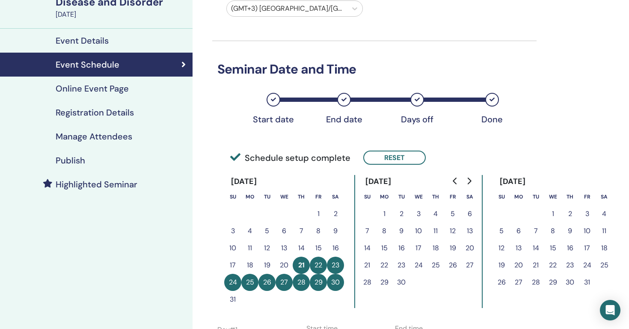
scroll to position [74, 0]
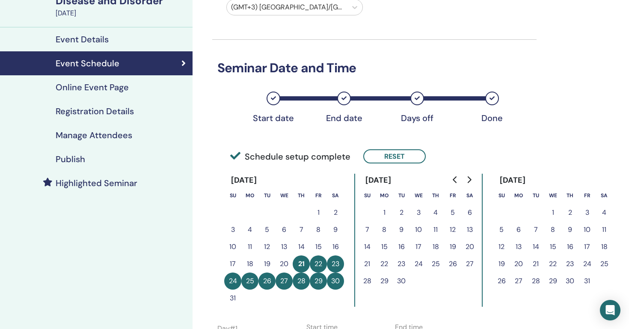
click at [236, 280] on button "24" at bounding box center [232, 281] width 17 height 17
click at [304, 268] on button "21" at bounding box center [301, 264] width 17 height 17
click at [385, 156] on button "Reset" at bounding box center [394, 156] width 62 height 14
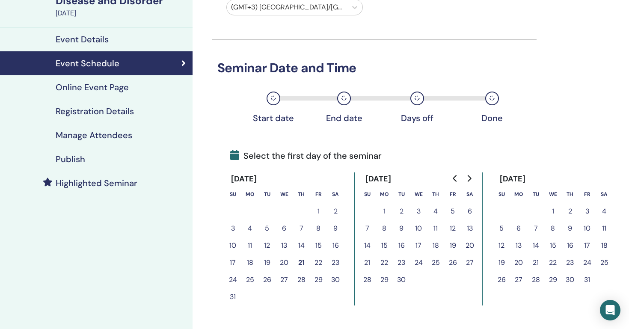
click at [233, 279] on button "24" at bounding box center [232, 279] width 17 height 17
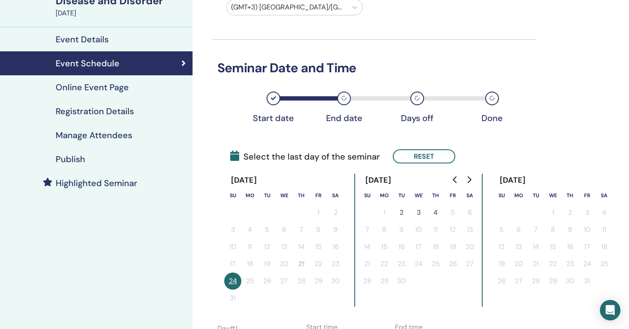
click at [401, 211] on button "2" at bounding box center [401, 212] width 17 height 17
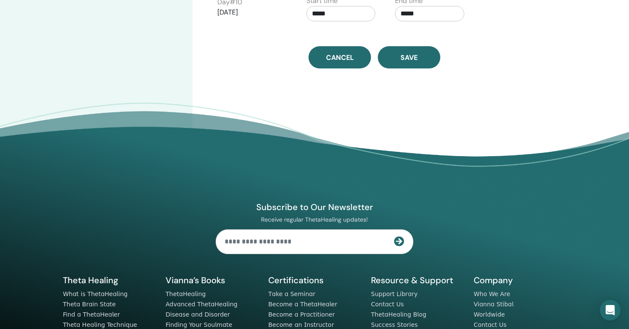
scroll to position [682, 0]
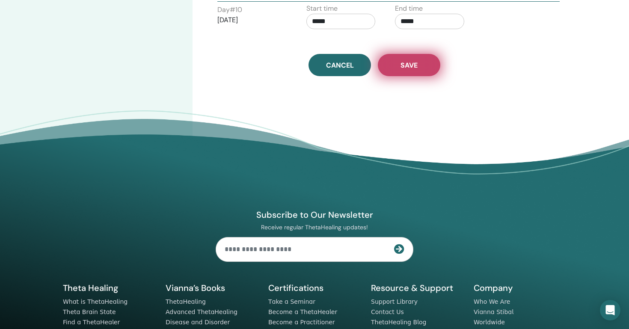
click at [412, 71] on button "Save" at bounding box center [409, 65] width 62 height 22
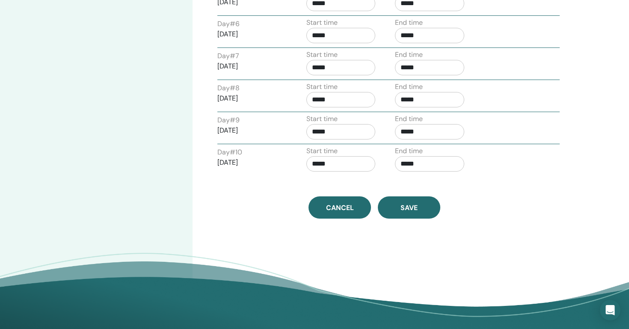
scroll to position [553, 0]
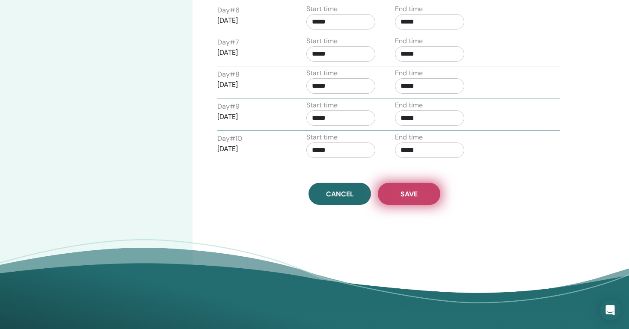
click at [416, 195] on span "Save" at bounding box center [409, 194] width 17 height 9
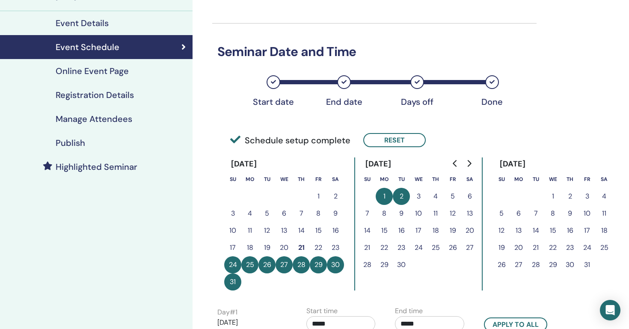
scroll to position [86, 0]
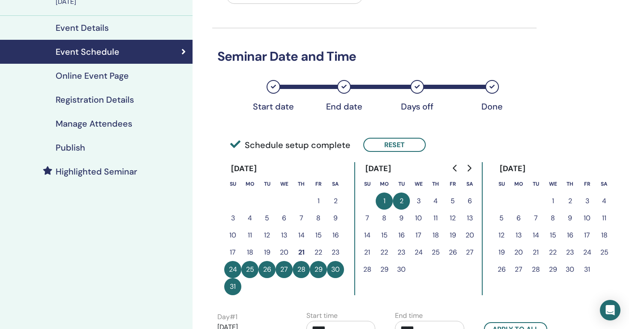
click at [76, 147] on h4 "Publish" at bounding box center [71, 148] width 30 height 10
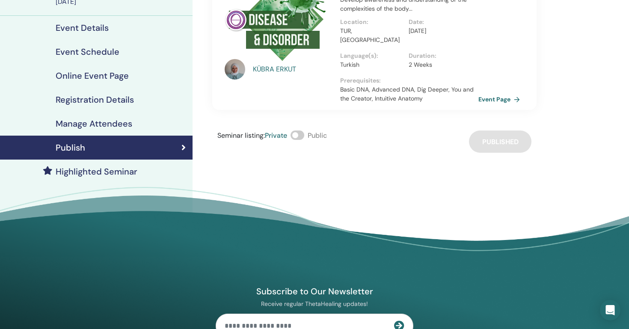
click at [499, 93] on link "Event Page" at bounding box center [500, 99] width 45 height 13
